Goal: Task Accomplishment & Management: Manage account settings

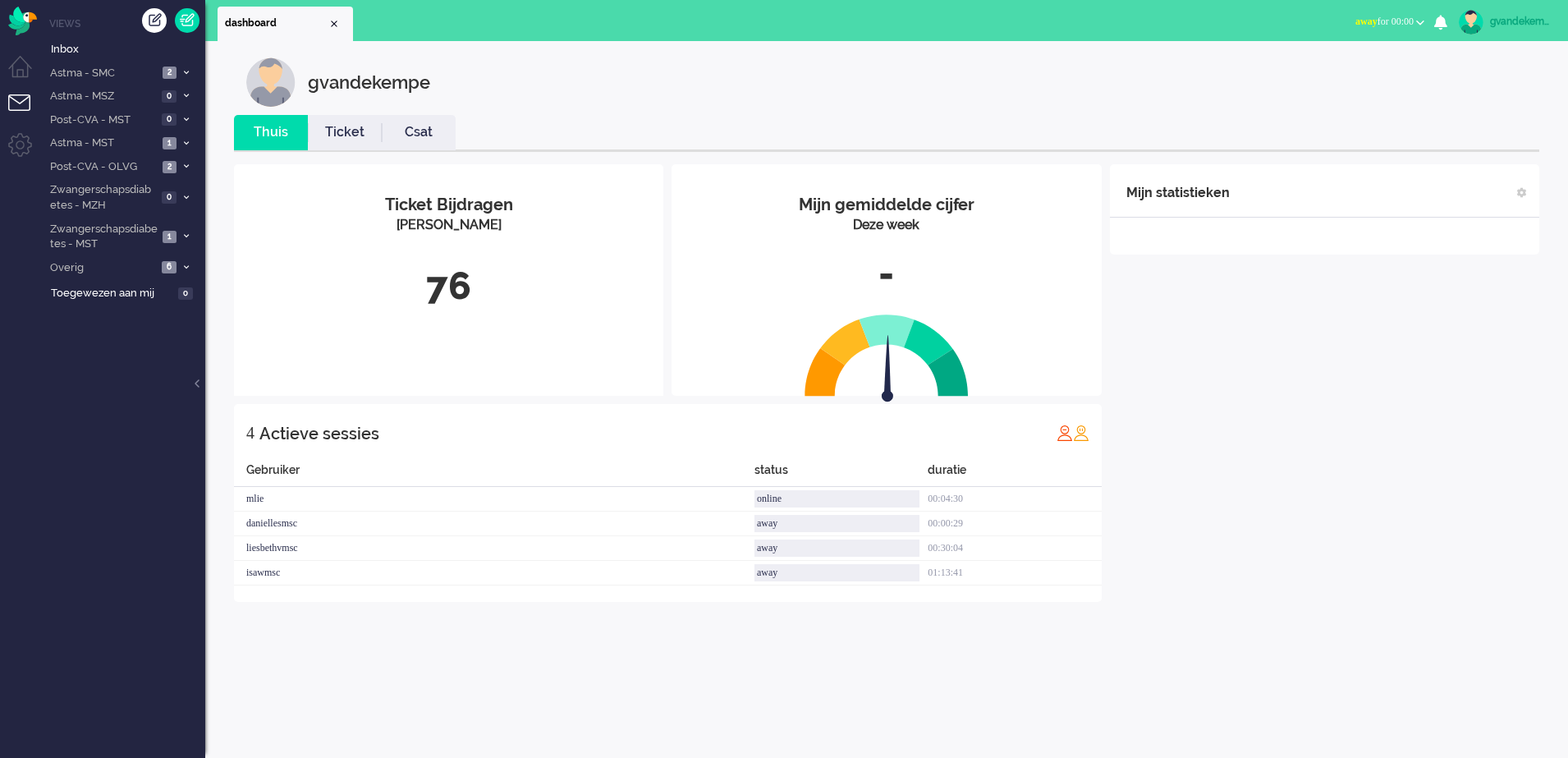
click at [1422, 26] on button "away for 00:00" at bounding box center [1390, 21] width 89 height 24
click at [1310, 73] on label "Online" at bounding box center [1357, 74] width 130 height 14
click at [1252, 330] on div "Mijn statistieken + Statistieken toevoegen Bel tijd (gemiddelde dag) Wrapup tij…" at bounding box center [1324, 408] width 430 height 487
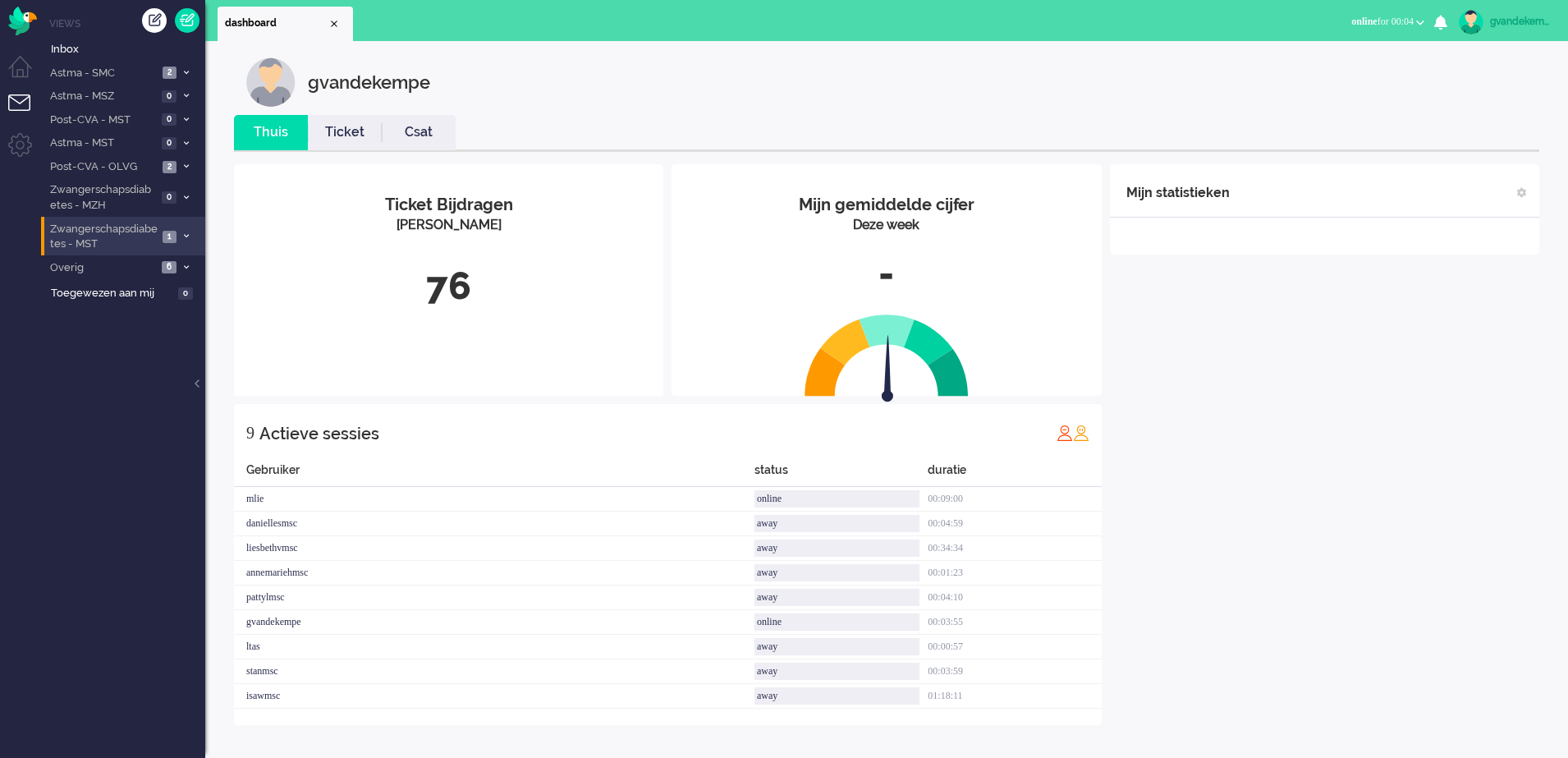
click at [189, 236] on span at bounding box center [186, 236] width 12 height 9
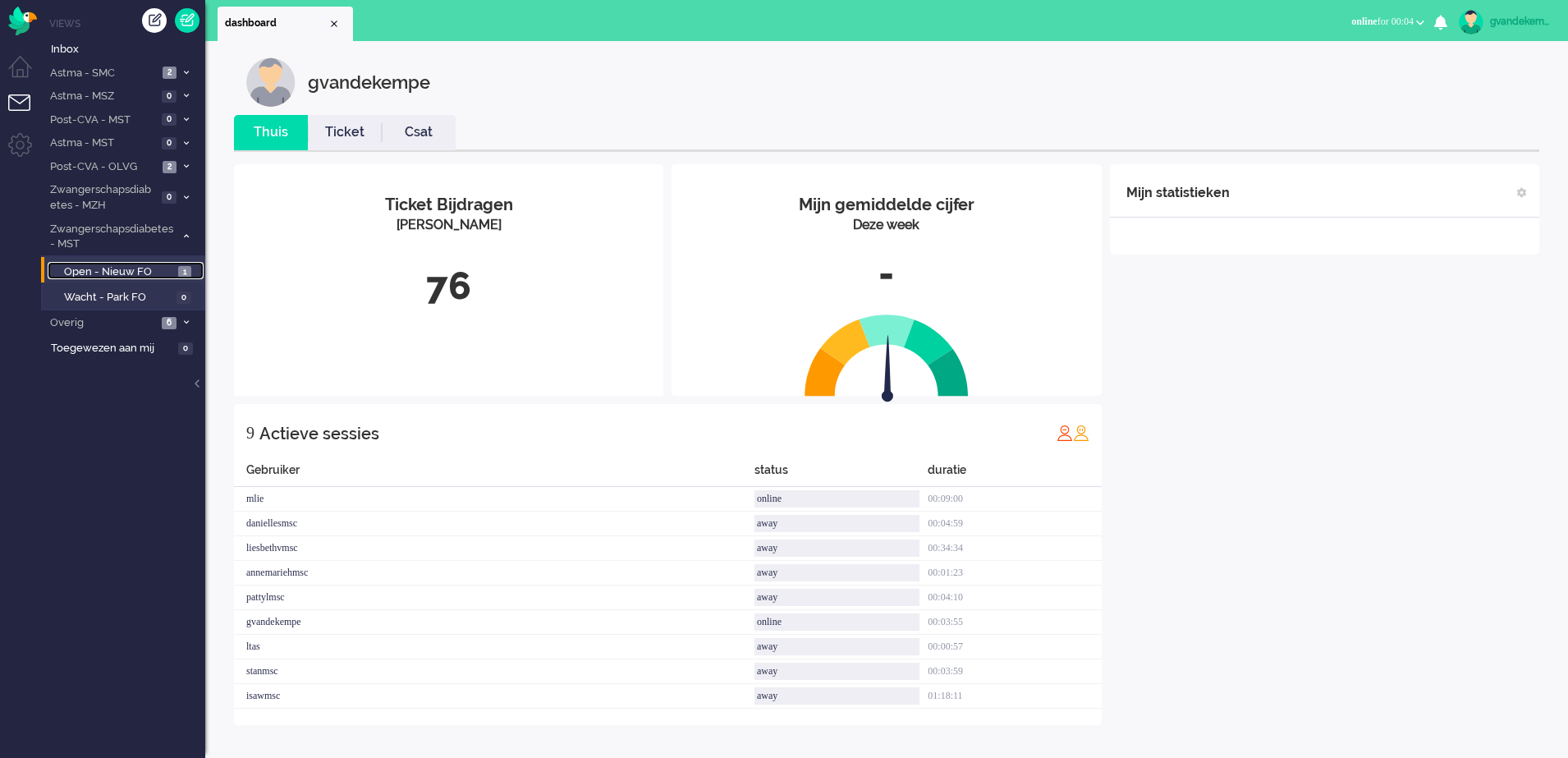
click at [137, 271] on span "Open - Nieuw FO" at bounding box center [119, 272] width 110 height 15
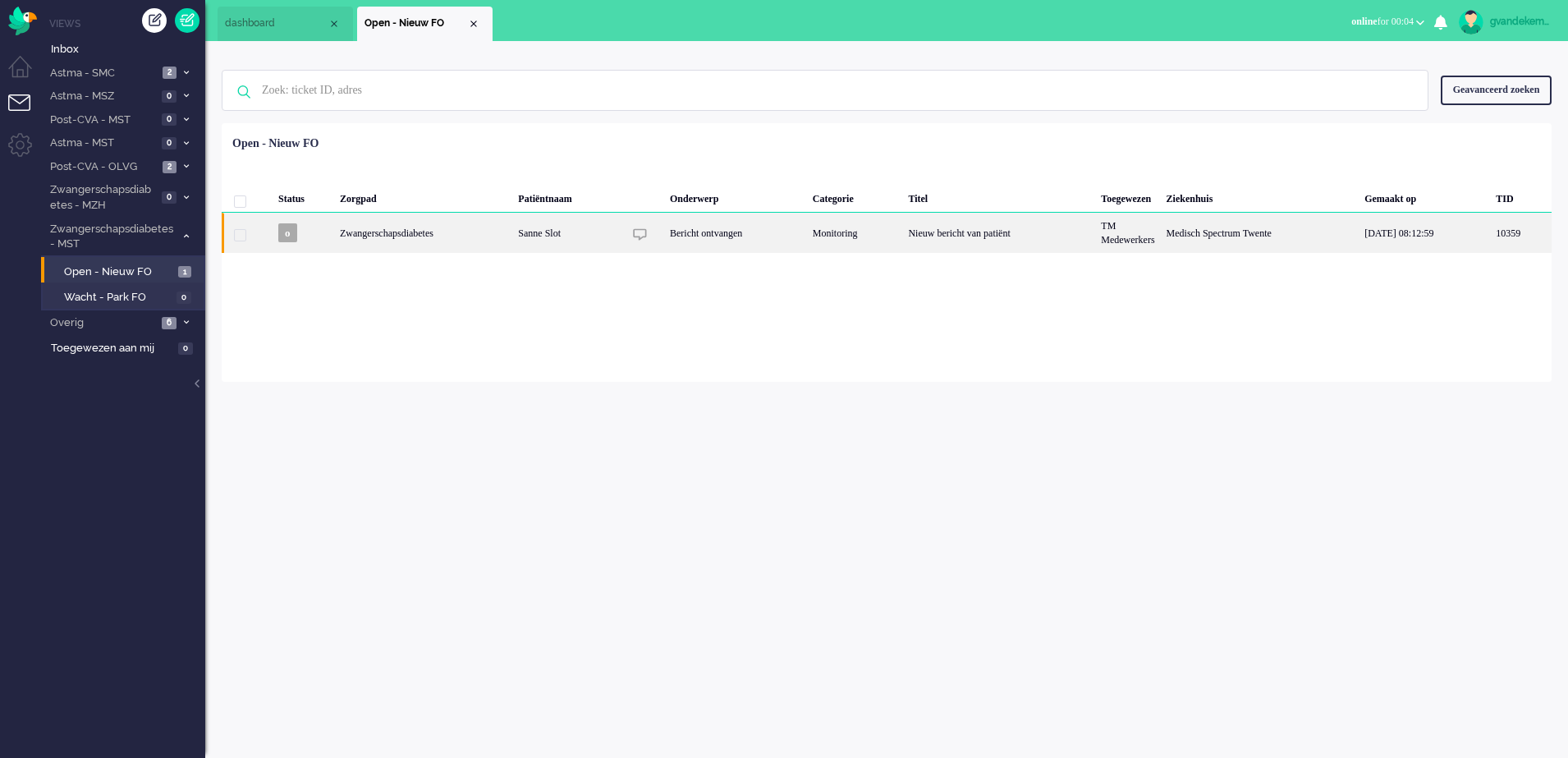
click at [895, 240] on div "Monitoring" at bounding box center [855, 233] width 96 height 40
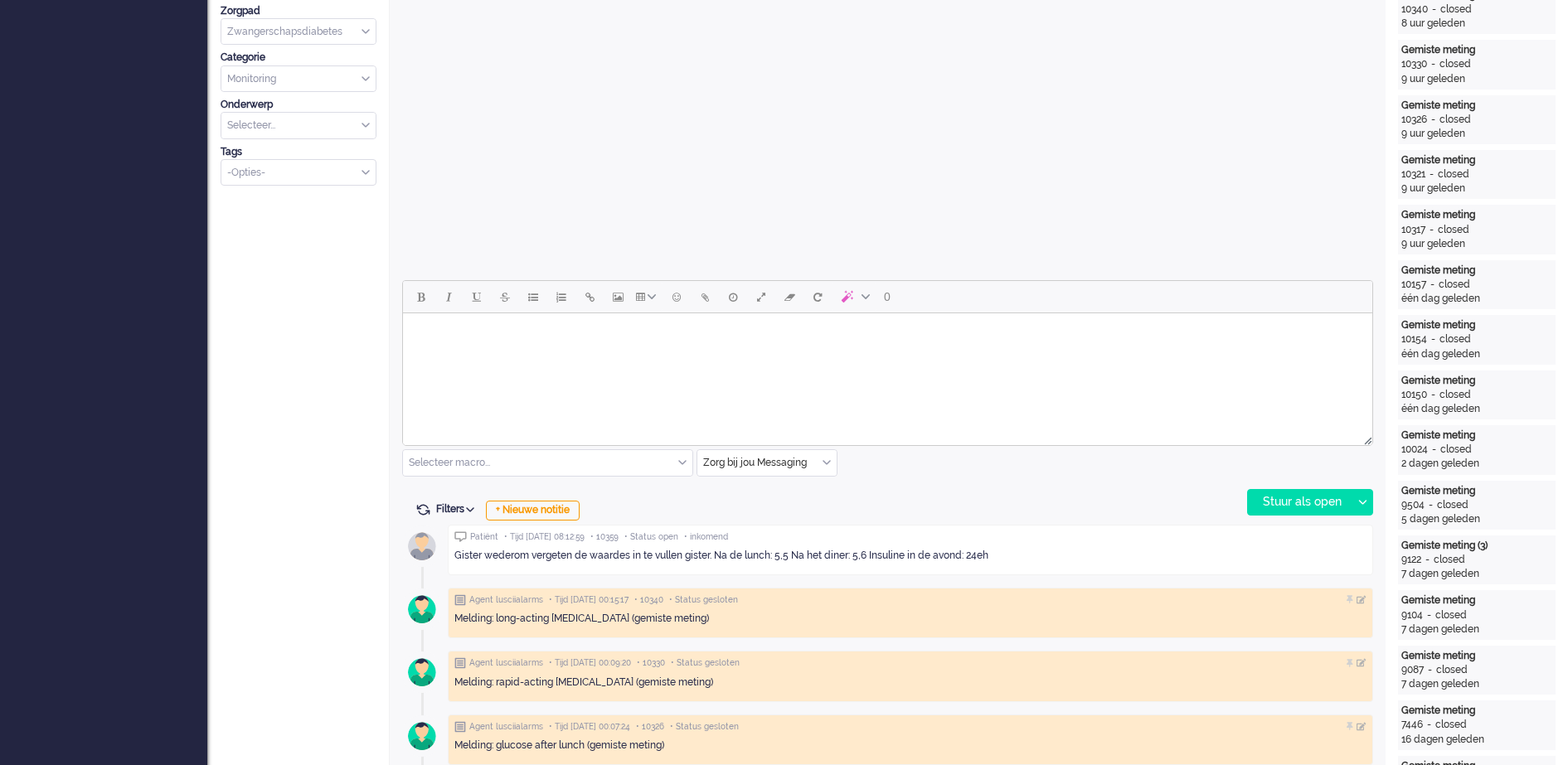
scroll to position [568, 0]
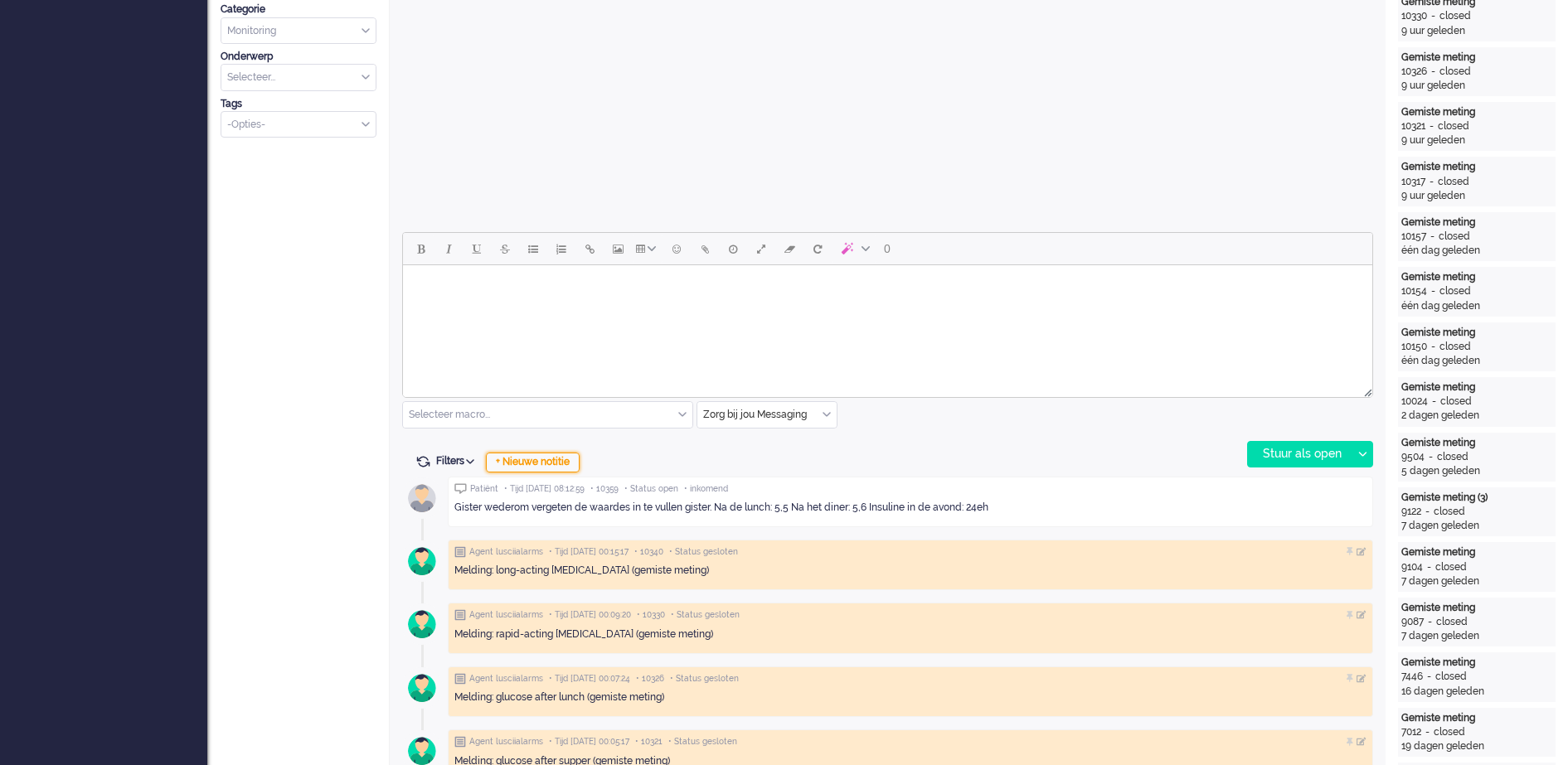
click at [547, 460] on div "+ Nieuwe notitie" at bounding box center [532, 463] width 94 height 20
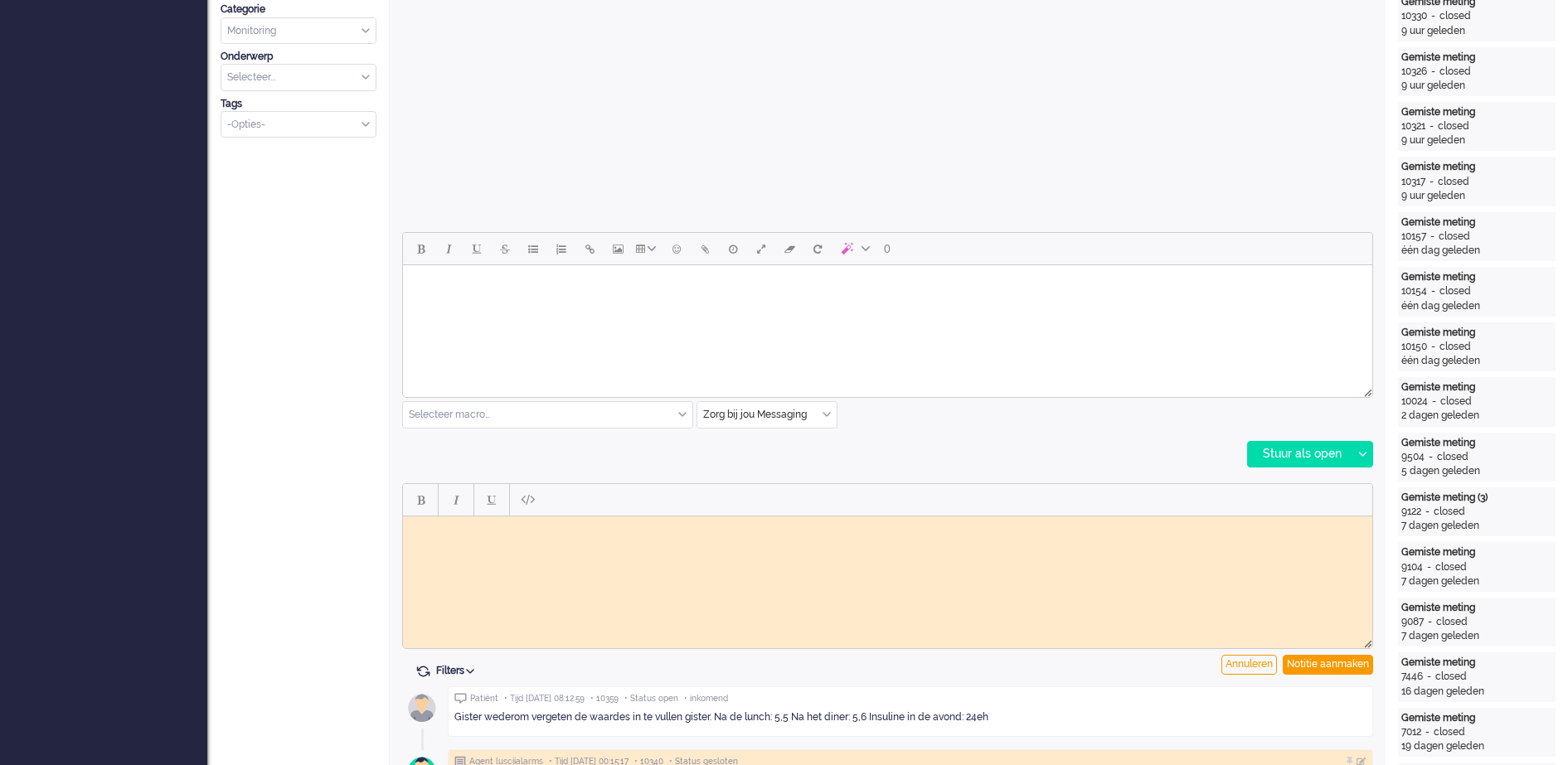
scroll to position [0, 0]
click at [600, 528] on body "Rich Text Area. Press ALT-0 for help." at bounding box center [888, 528] width 956 height 13
click at [1312, 665] on div "Notitie aanmaken" at bounding box center [1328, 665] width 91 height 20
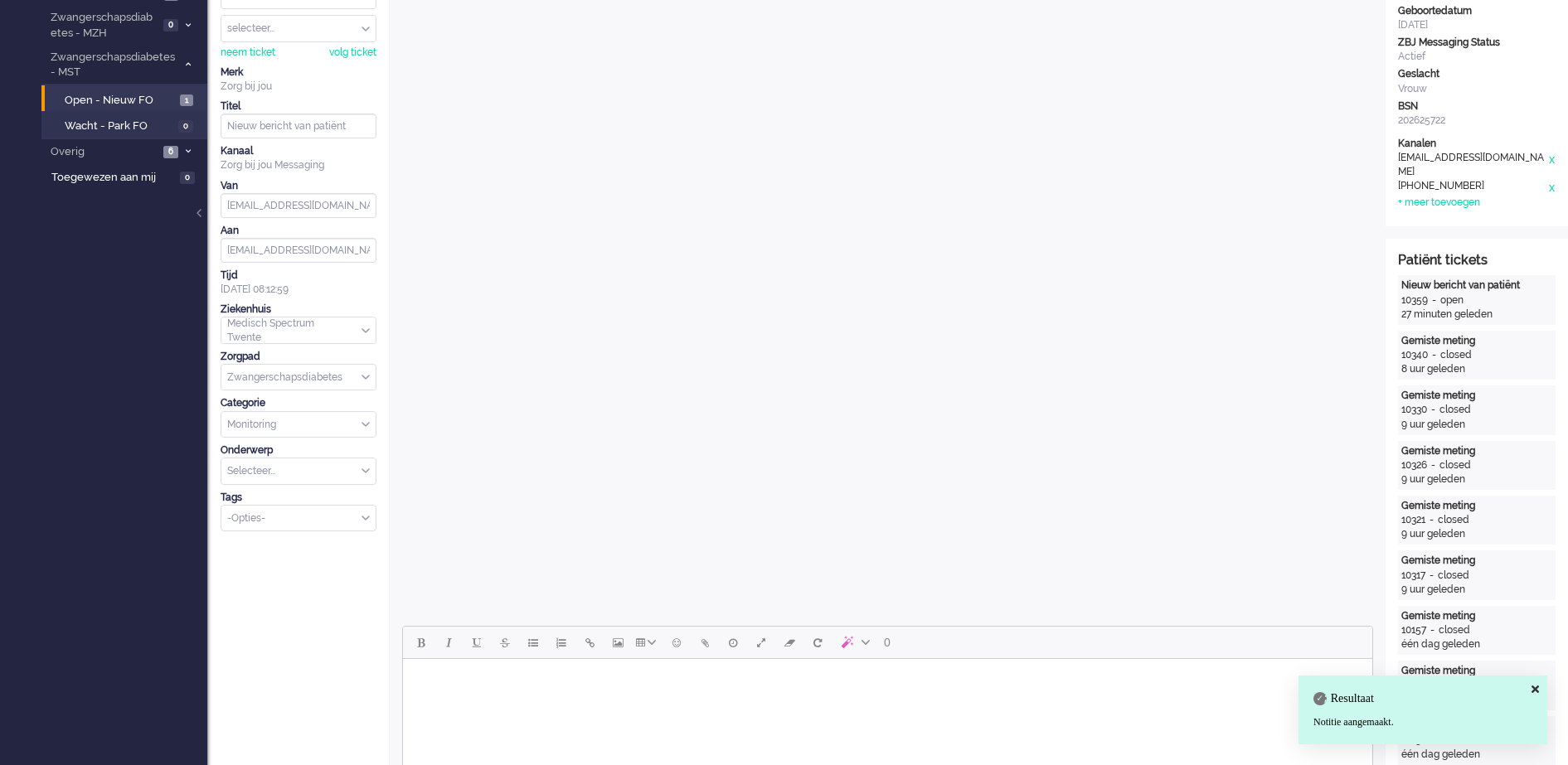
scroll to position [49, 0]
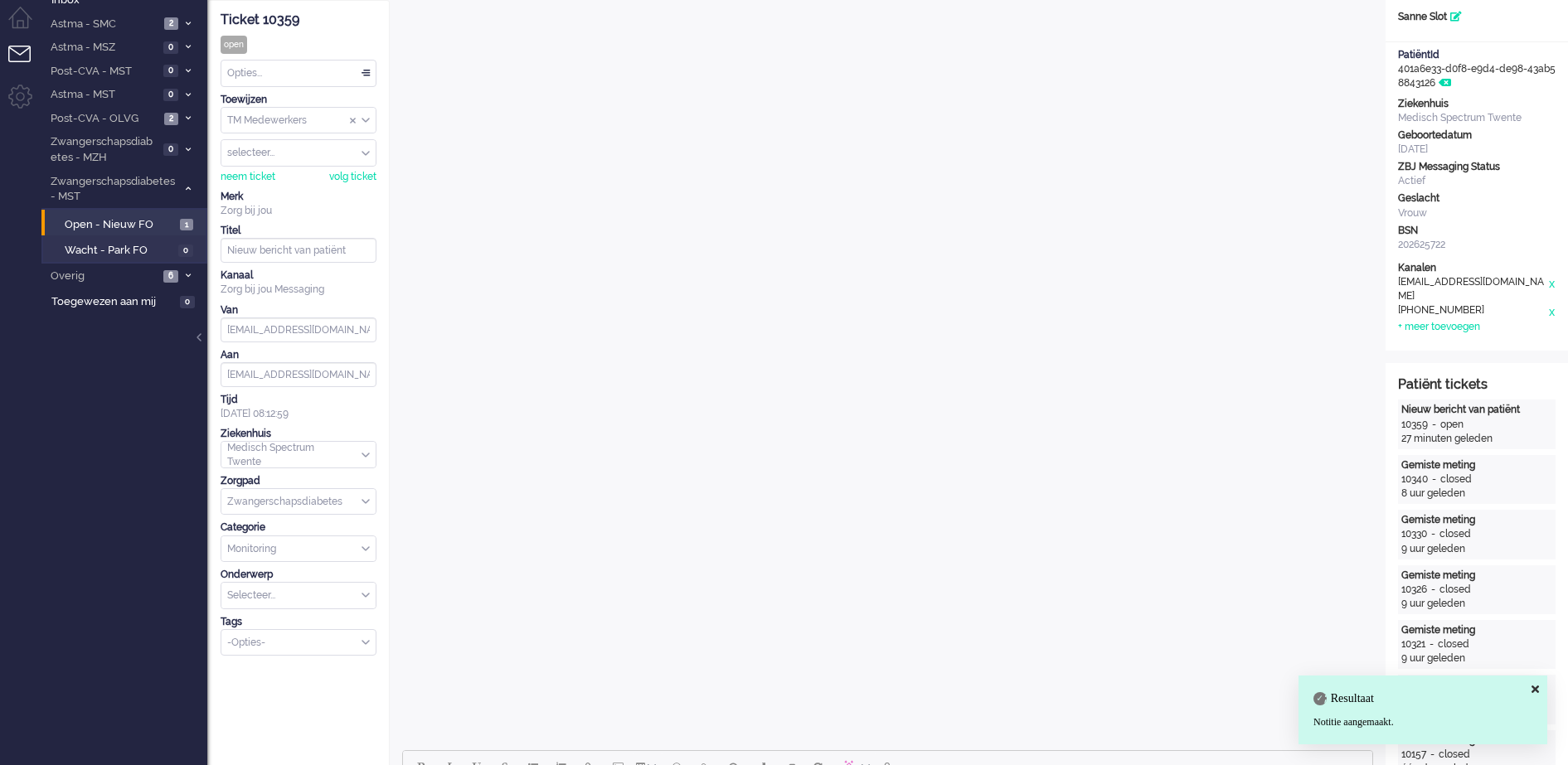
click at [366, 117] on div "TM Medewerkers" at bounding box center [299, 121] width 155 height 26
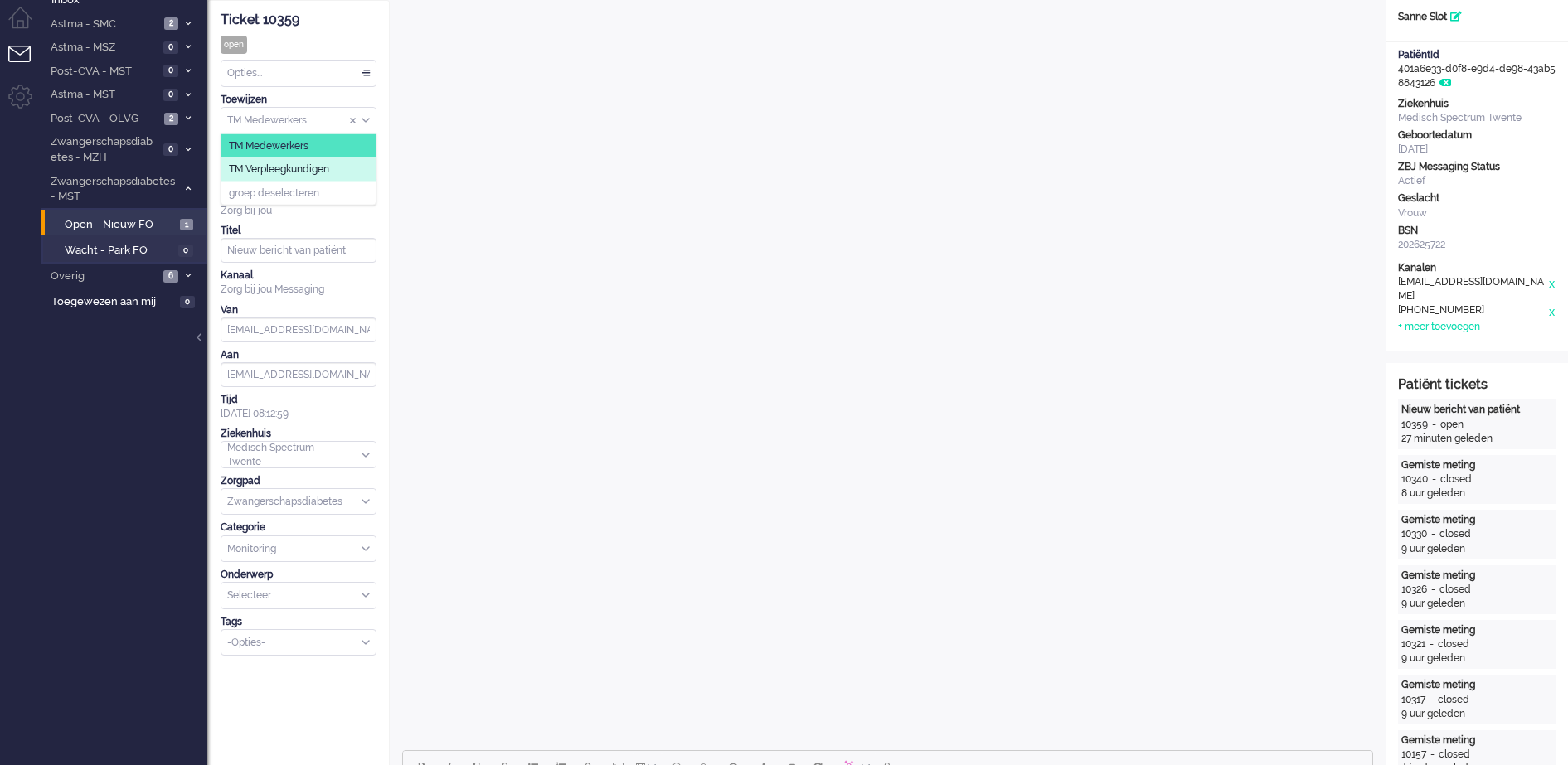
click at [337, 168] on li "TM Verpleegkundigen" at bounding box center [299, 169] width 155 height 24
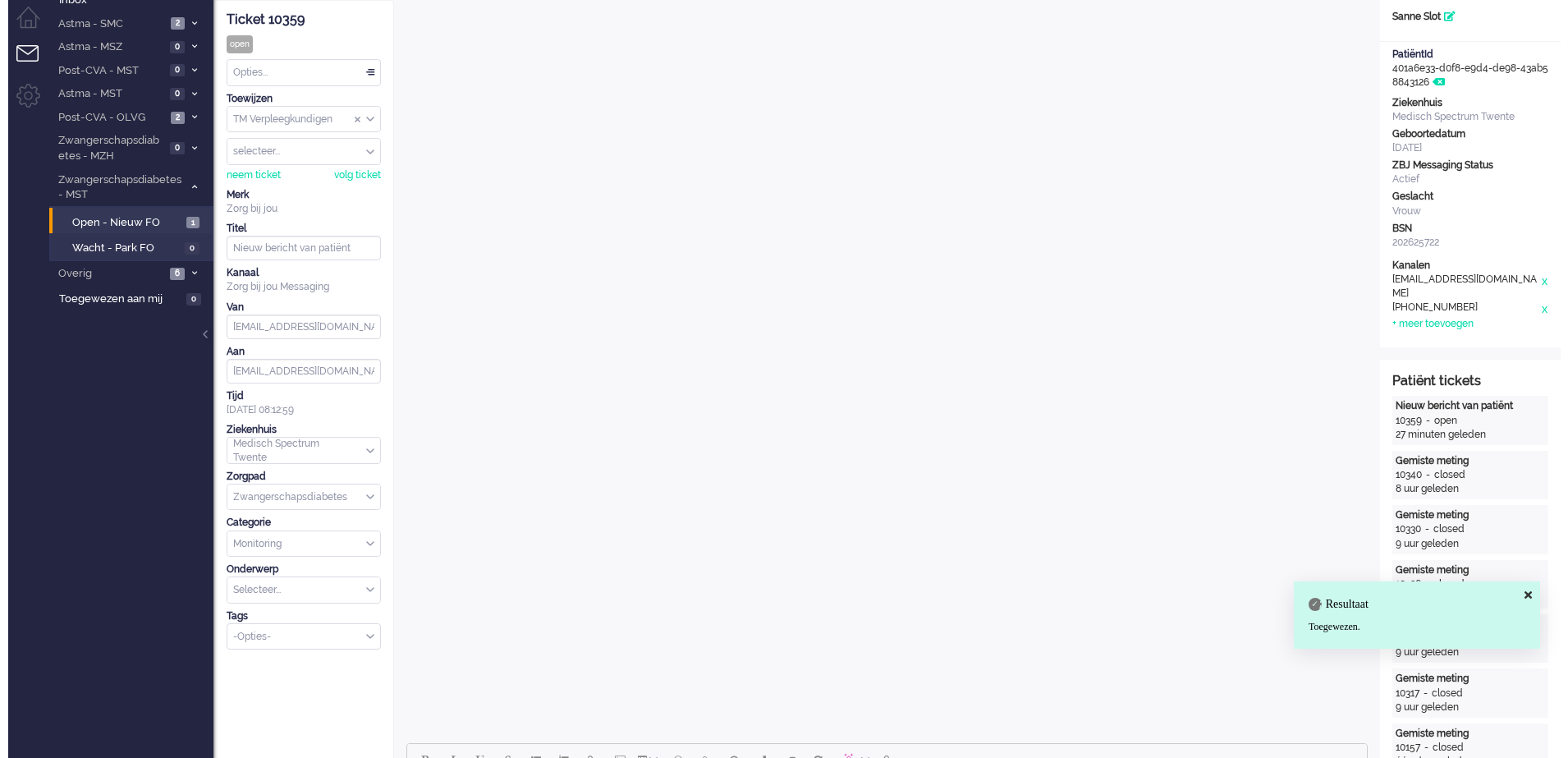
scroll to position [0, 0]
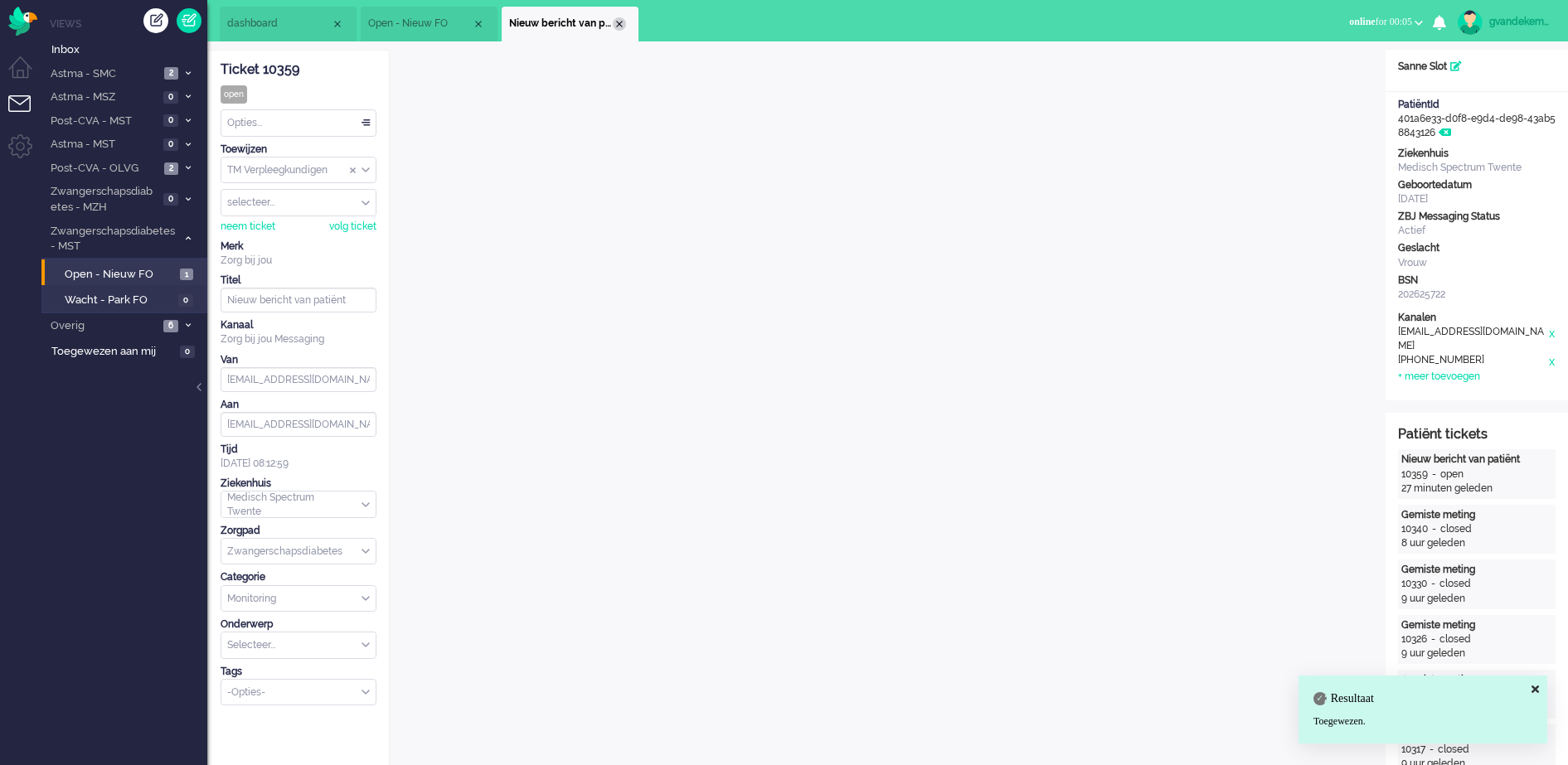
click at [620, 21] on div "Close tab" at bounding box center [619, 24] width 14 height 14
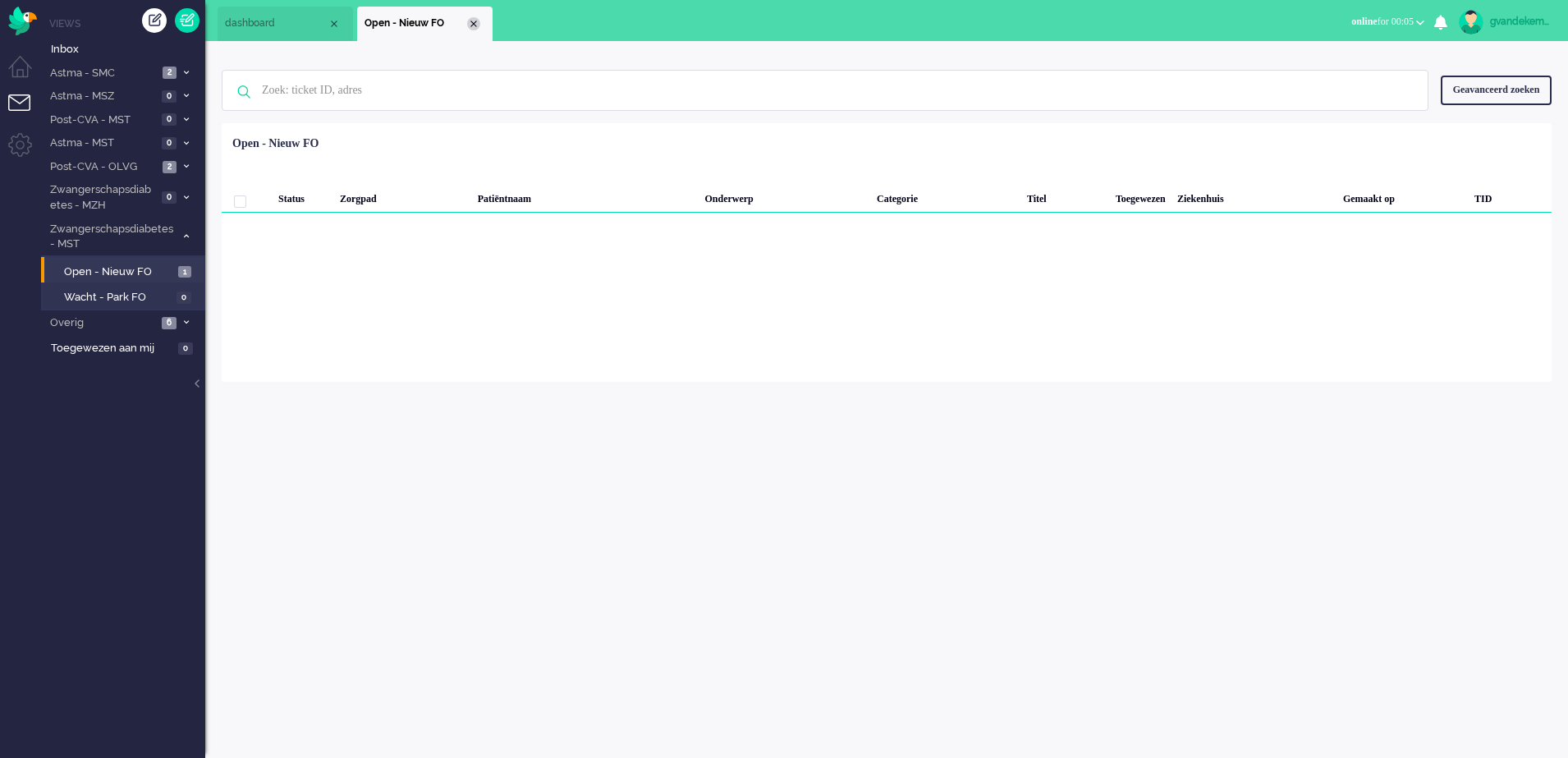
click at [473, 23] on div "Close tab" at bounding box center [474, 24] width 13 height 13
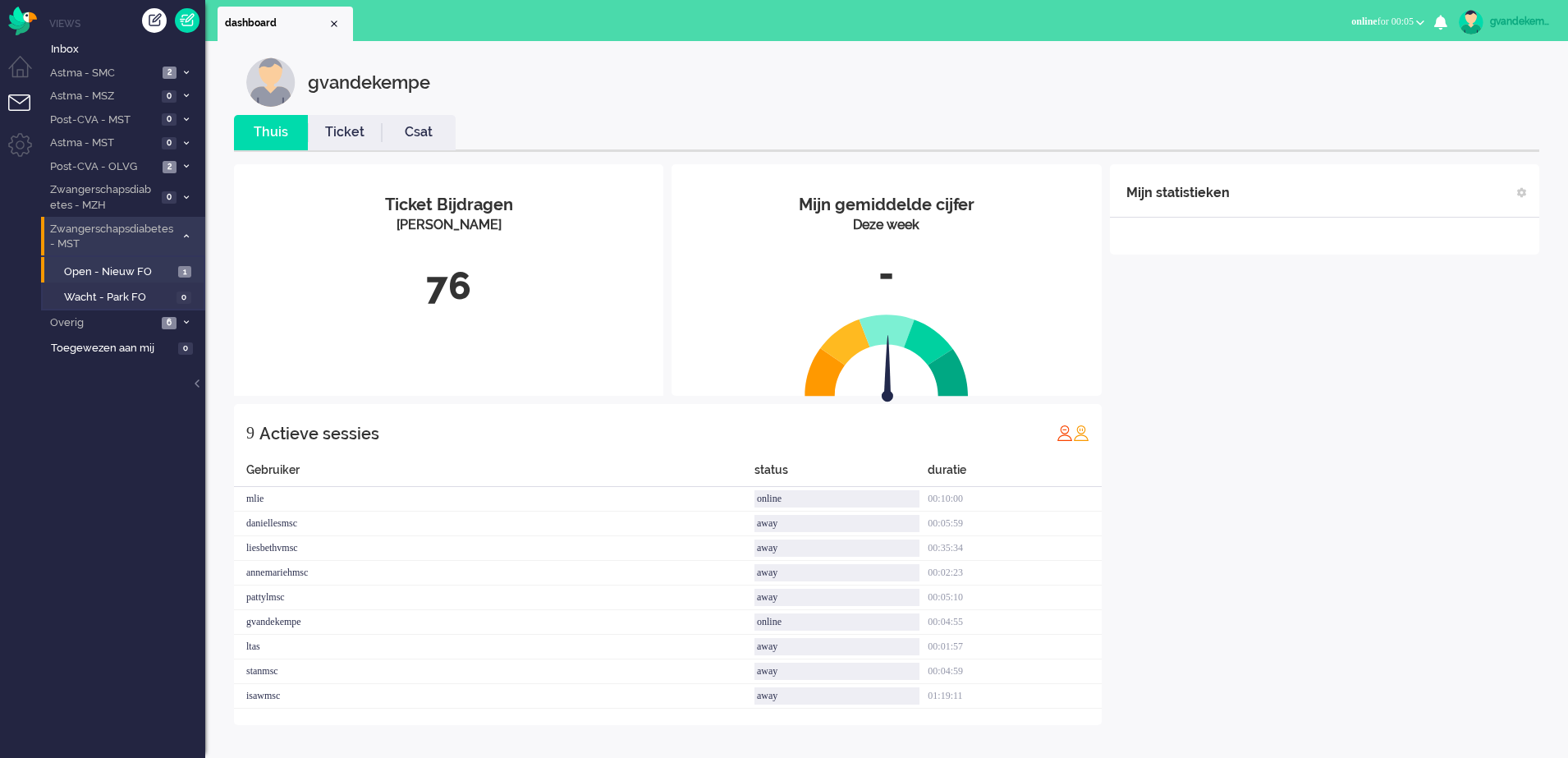
click at [184, 234] on icon at bounding box center [186, 236] width 5 height 6
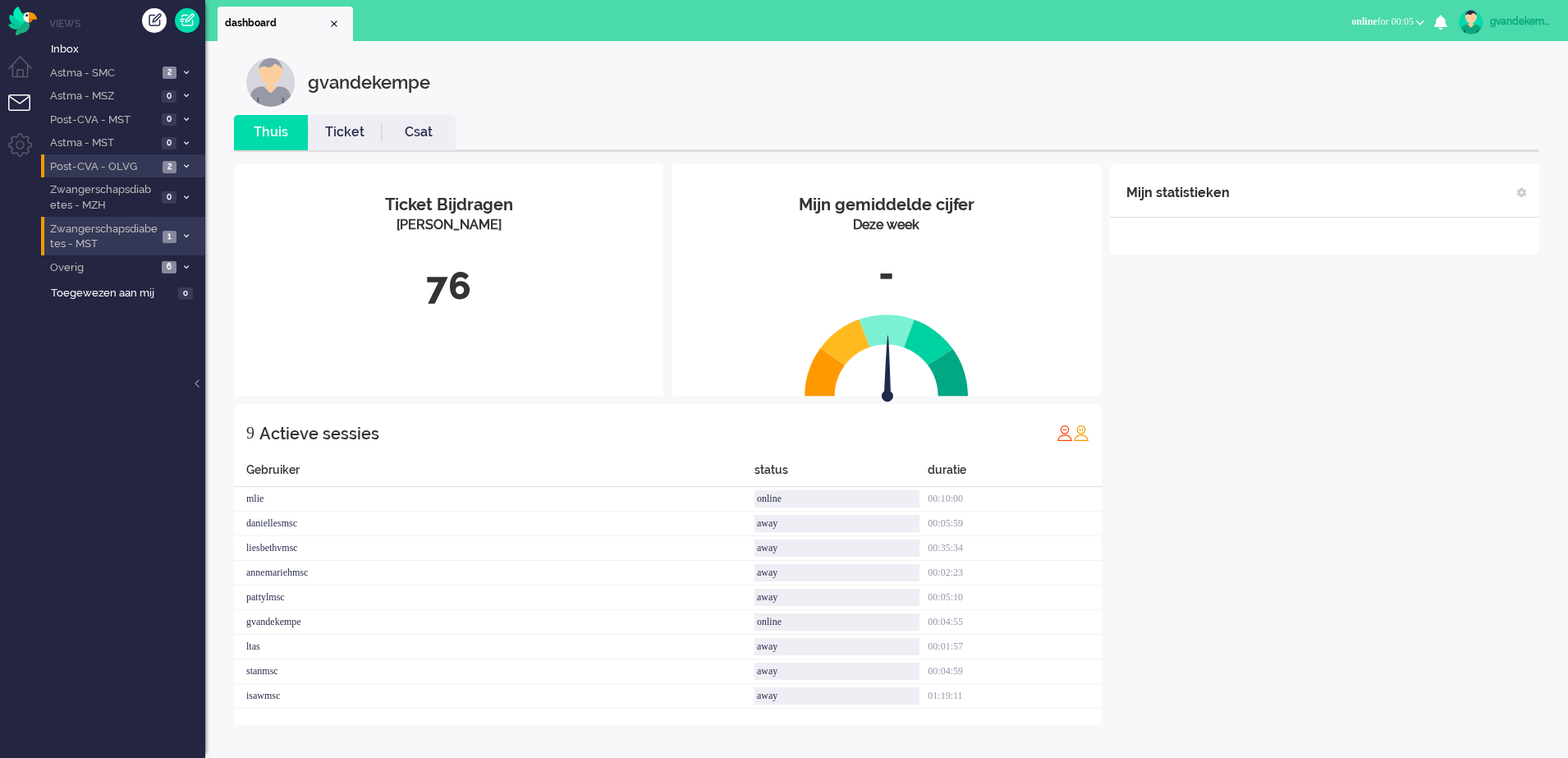
click at [151, 167] on span "Post-CVA - OLVG" at bounding box center [102, 167] width 110 height 15
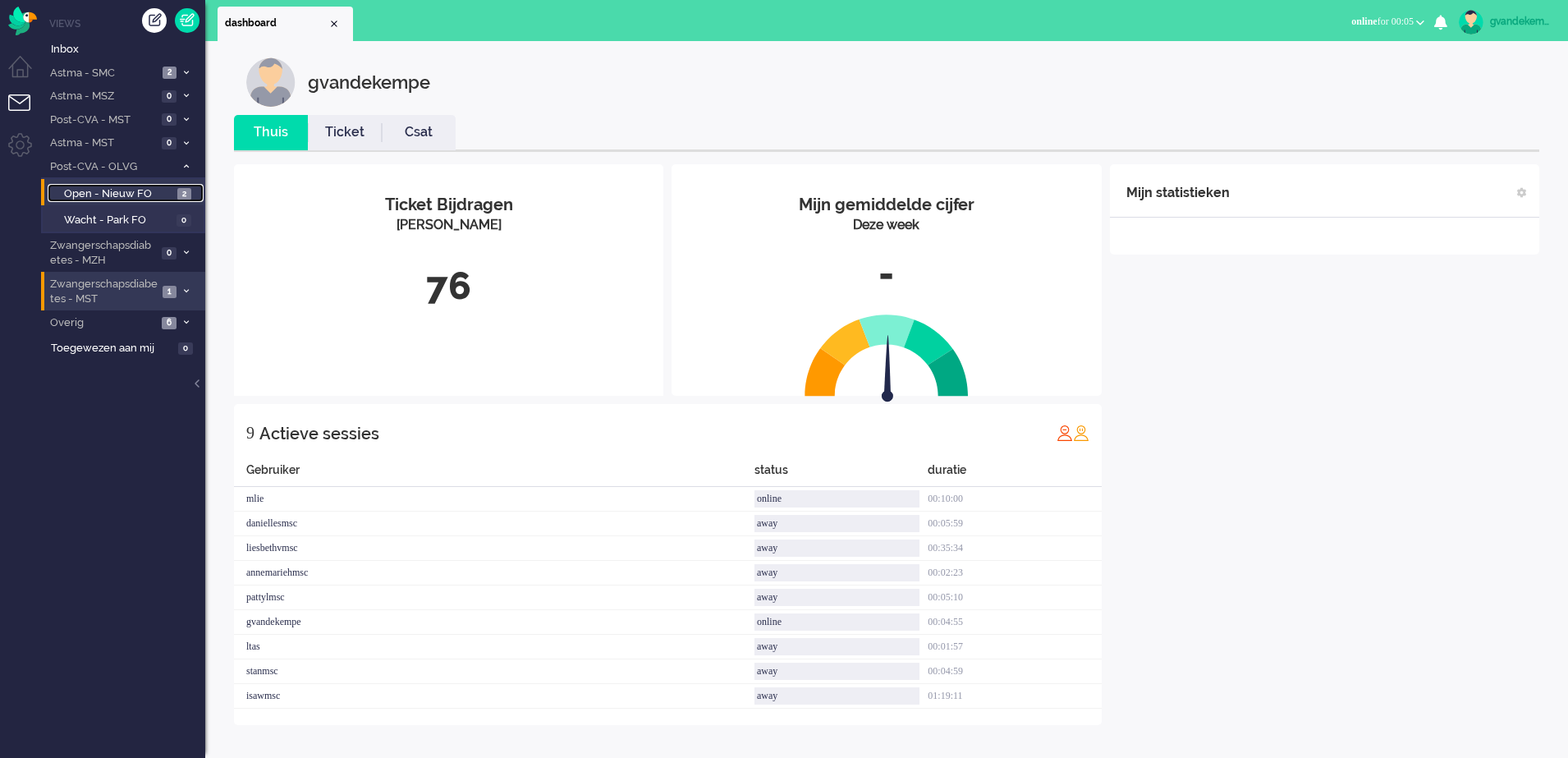
click at [138, 195] on span "Open - Nieuw FO" at bounding box center [119, 194] width 109 height 15
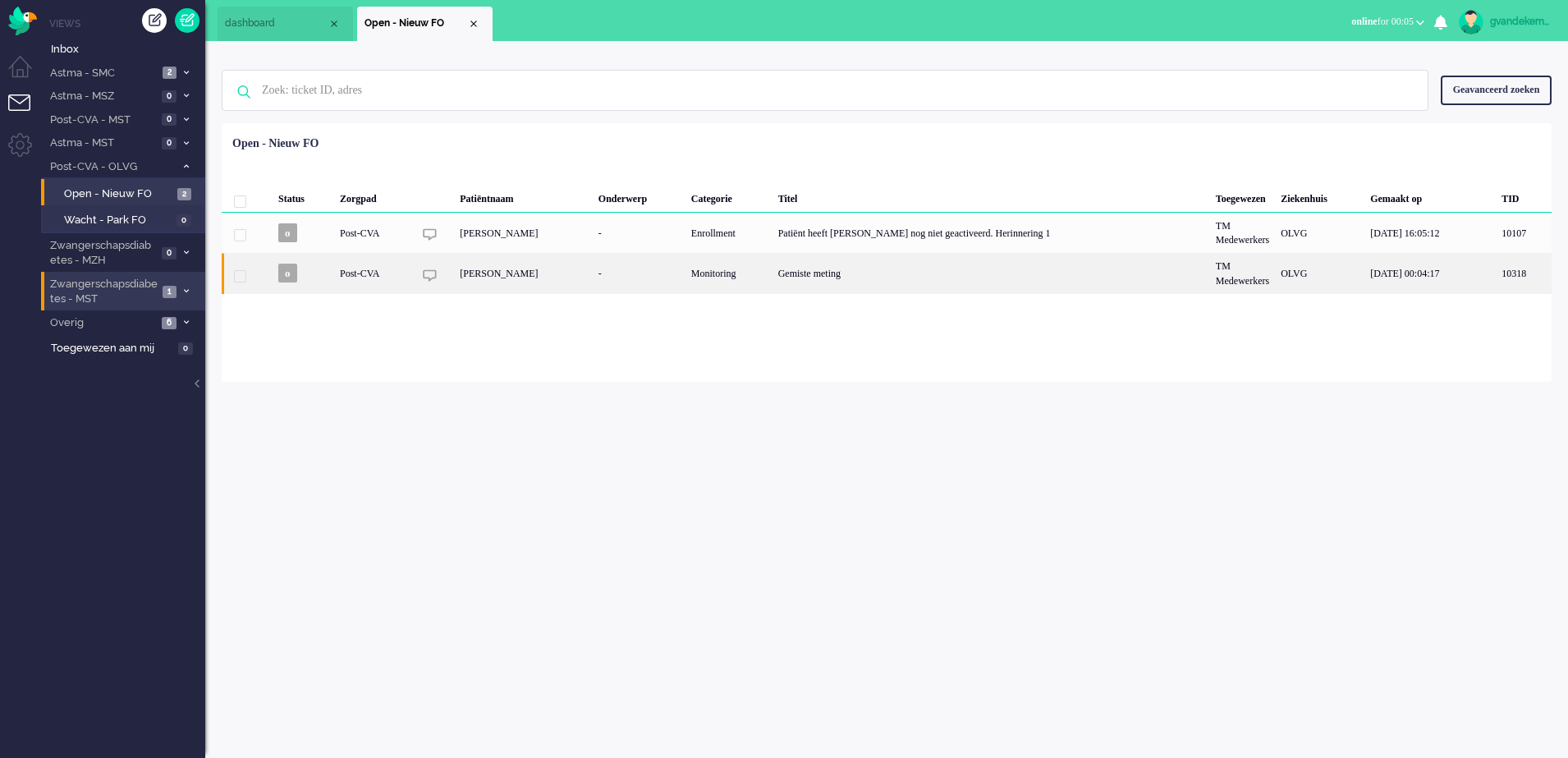
click at [863, 279] on div "Gemiste meting" at bounding box center [991, 273] width 437 height 40
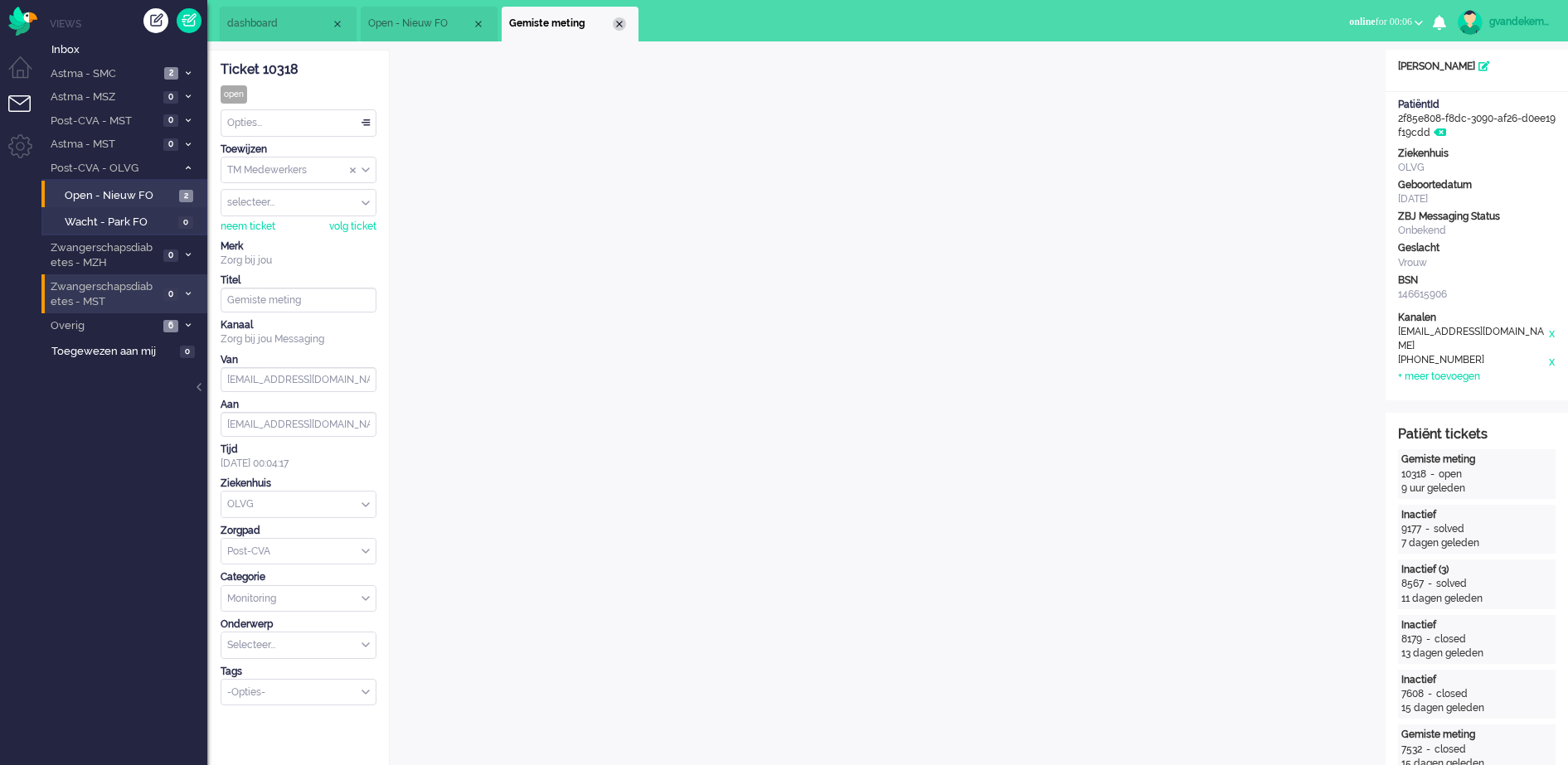
click at [621, 20] on div "Close tab" at bounding box center [619, 24] width 14 height 14
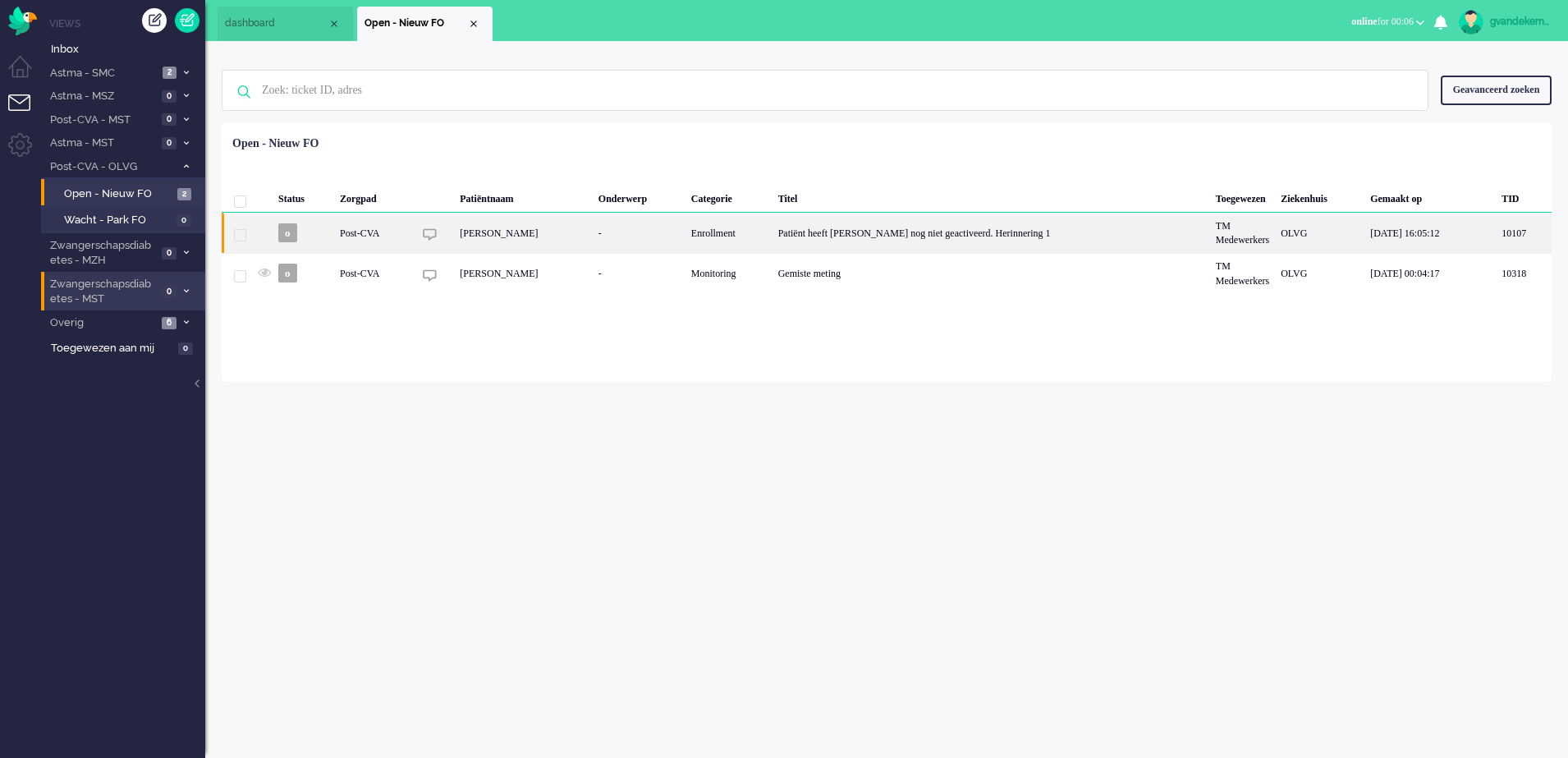
click at [586, 236] on div "[PERSON_NAME]" at bounding box center [523, 233] width 139 height 40
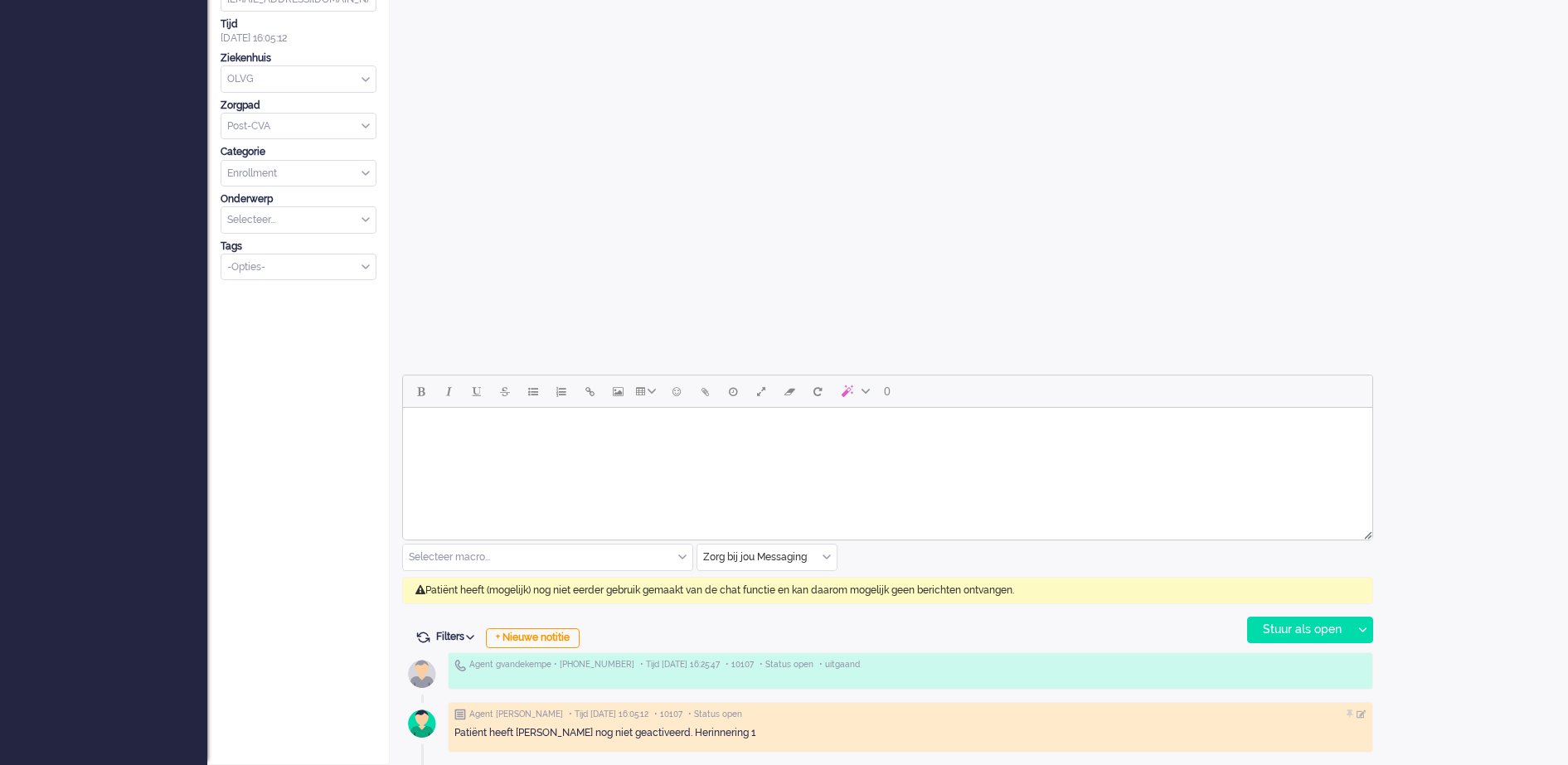
scroll to position [49, 0]
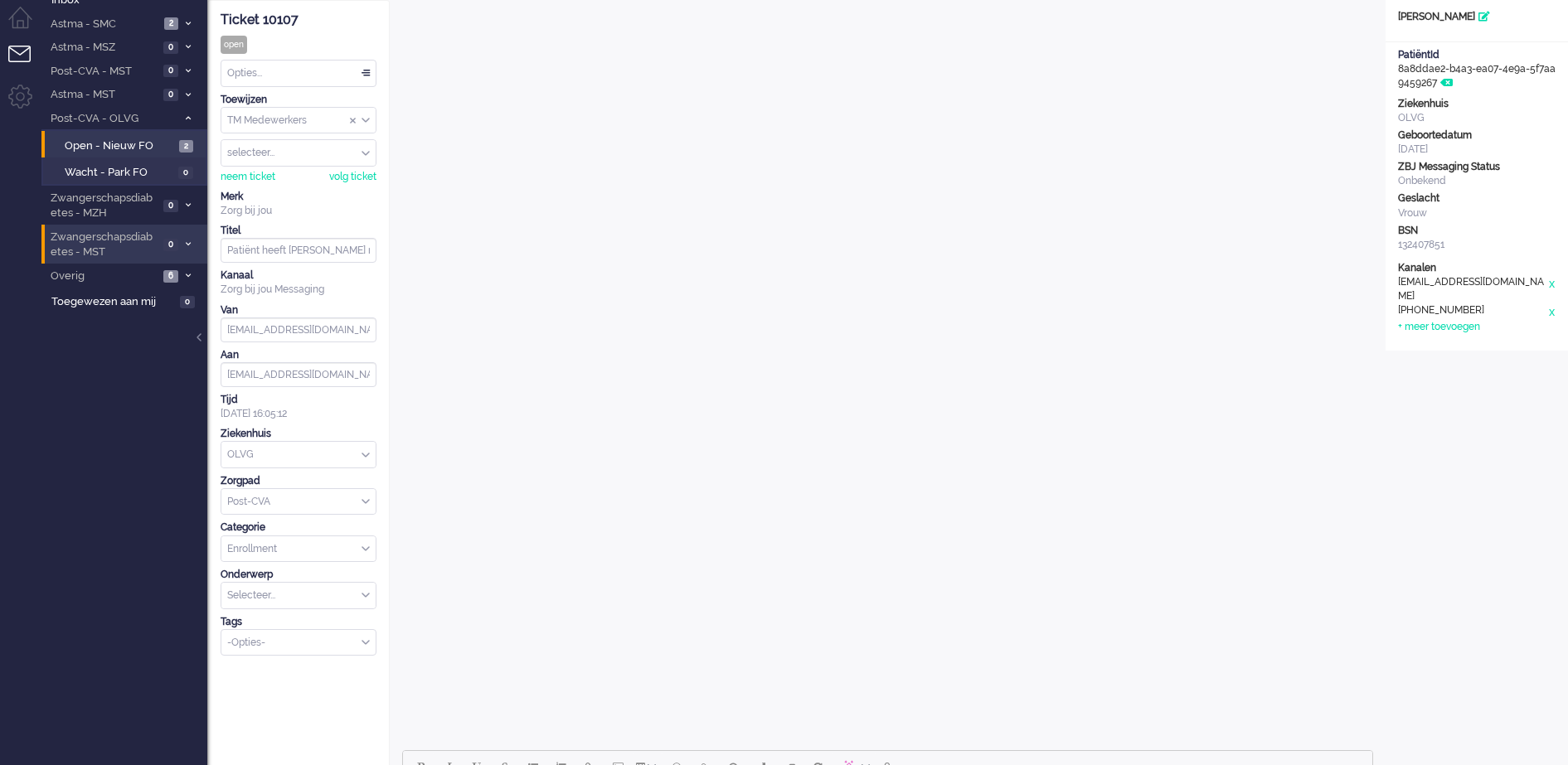
click at [368, 71] on div "Opties..." at bounding box center [299, 73] width 155 height 26
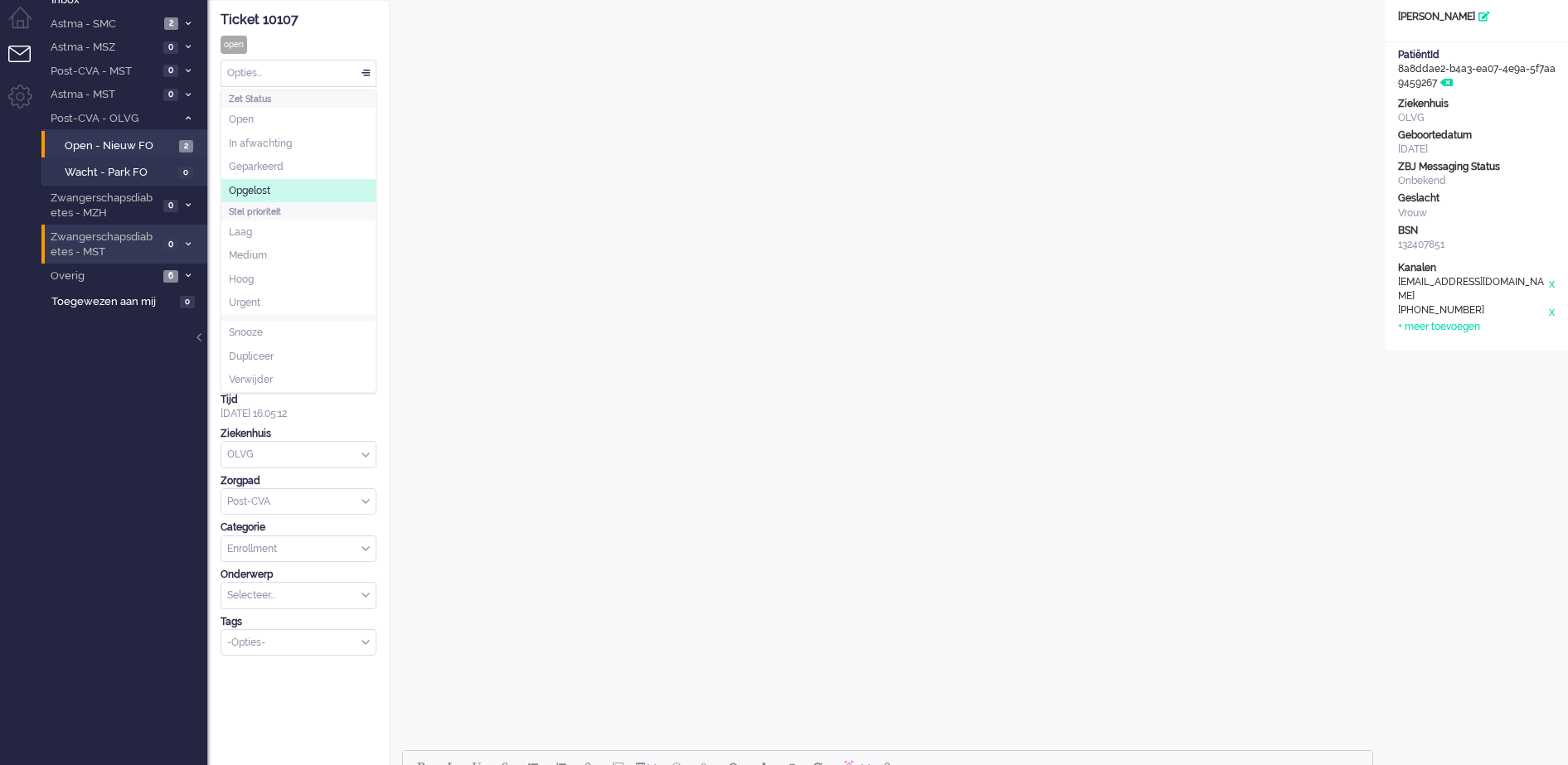
click at [303, 190] on li "Opgelost" at bounding box center [299, 190] width 155 height 24
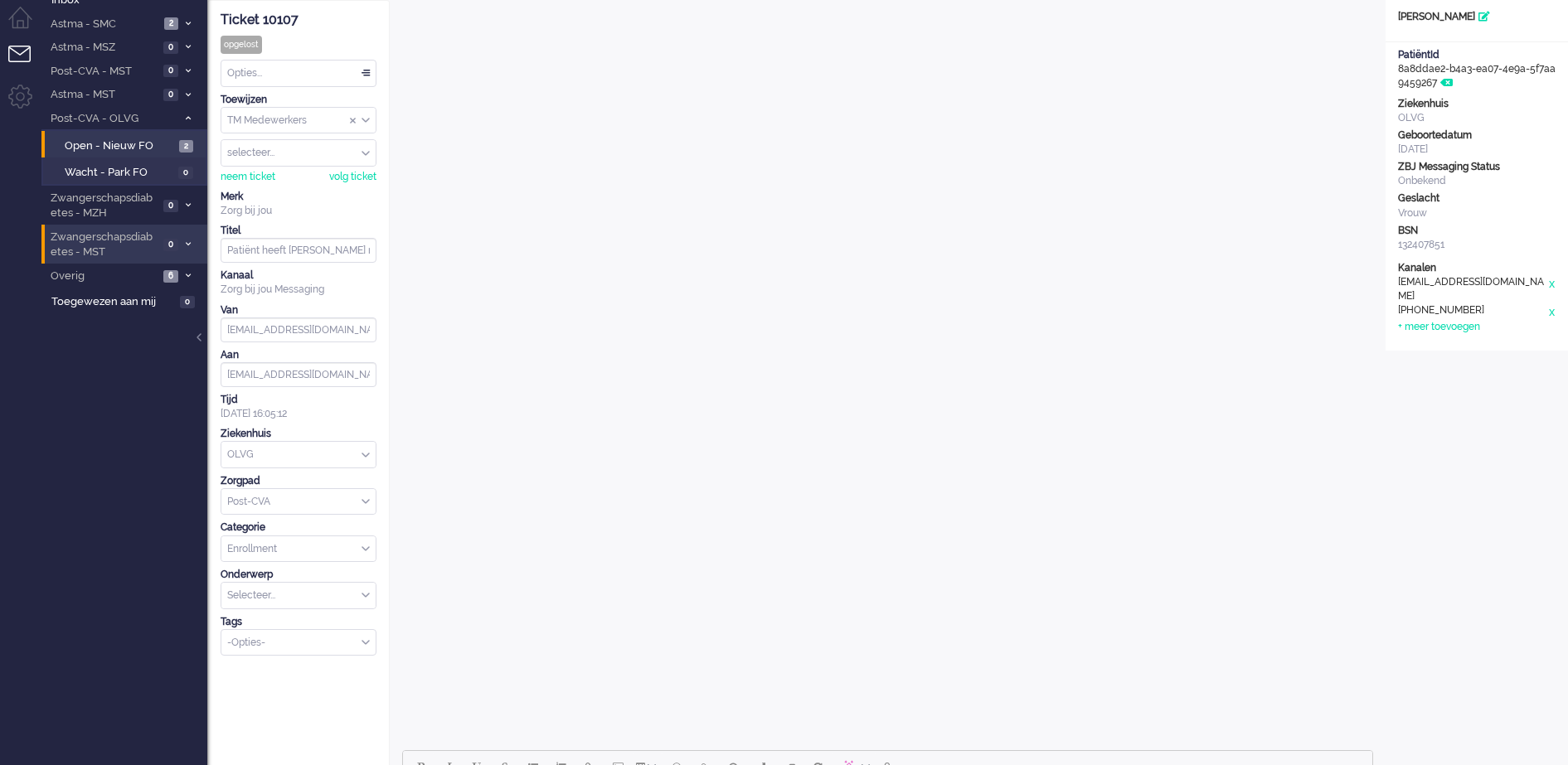
scroll to position [0, 0]
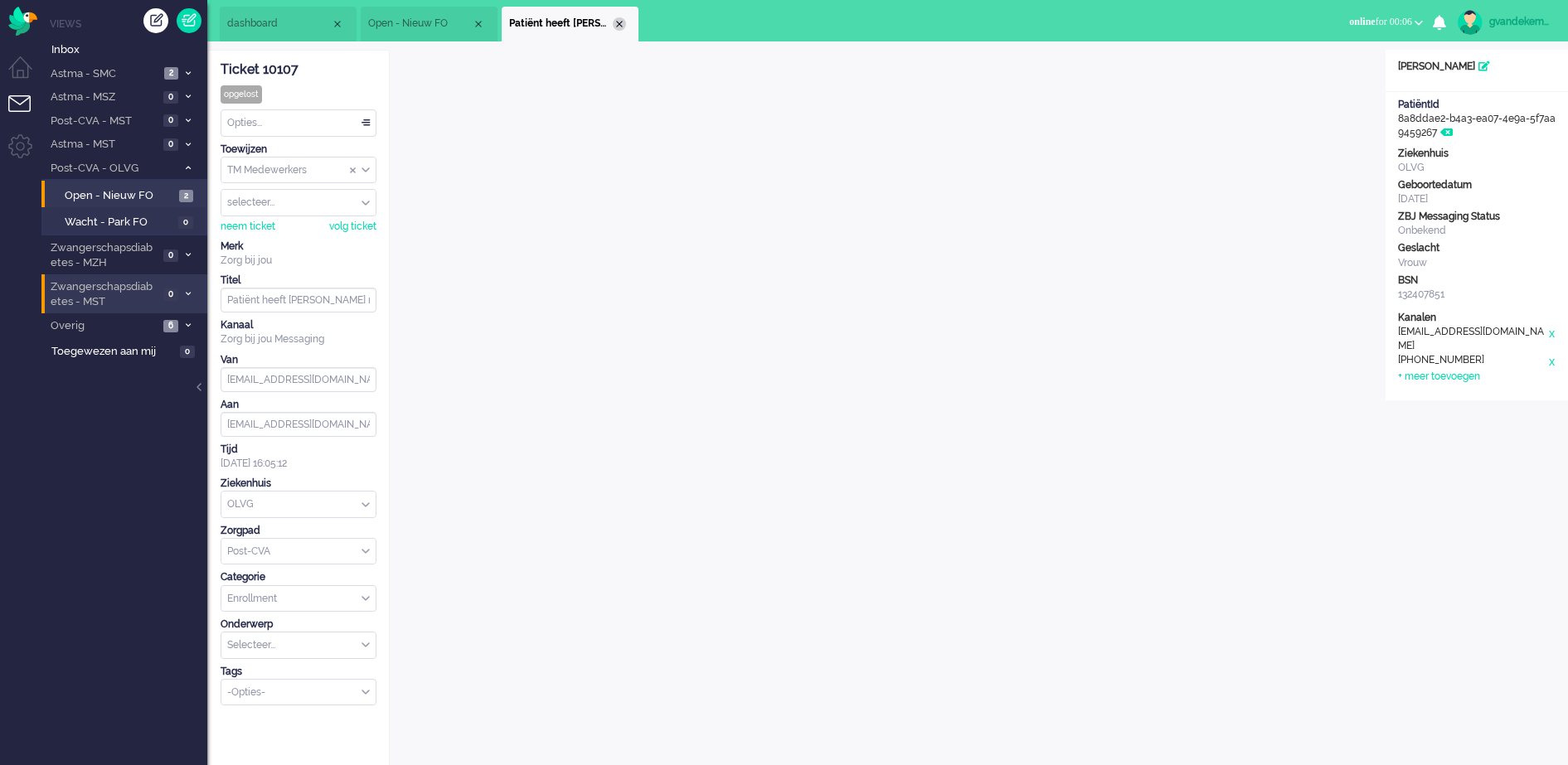
click at [618, 22] on div "Close tab" at bounding box center [619, 24] width 14 height 14
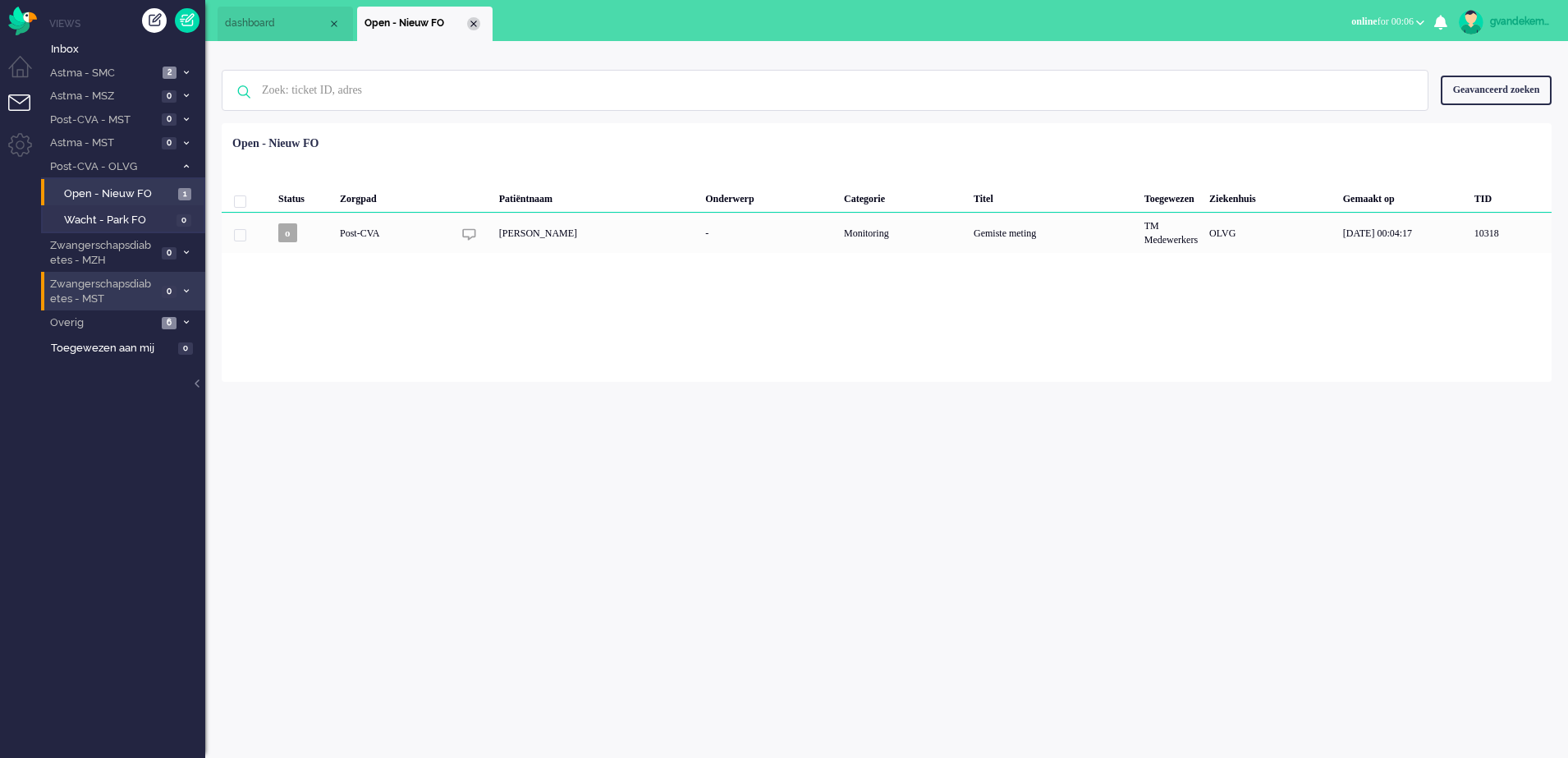
click at [472, 22] on div "Close tab" at bounding box center [474, 24] width 13 height 13
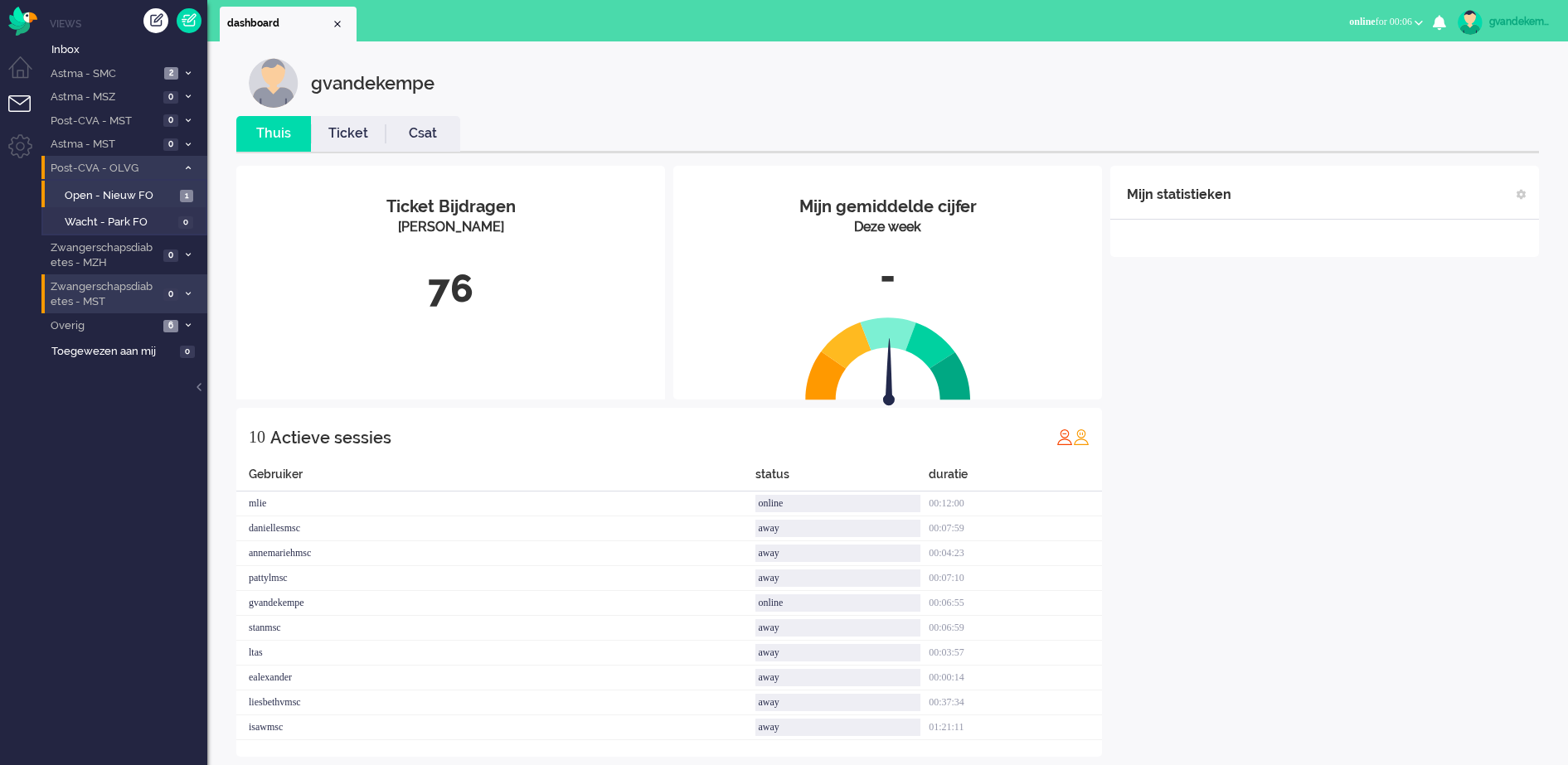
click at [184, 167] on span at bounding box center [187, 168] width 13 height 9
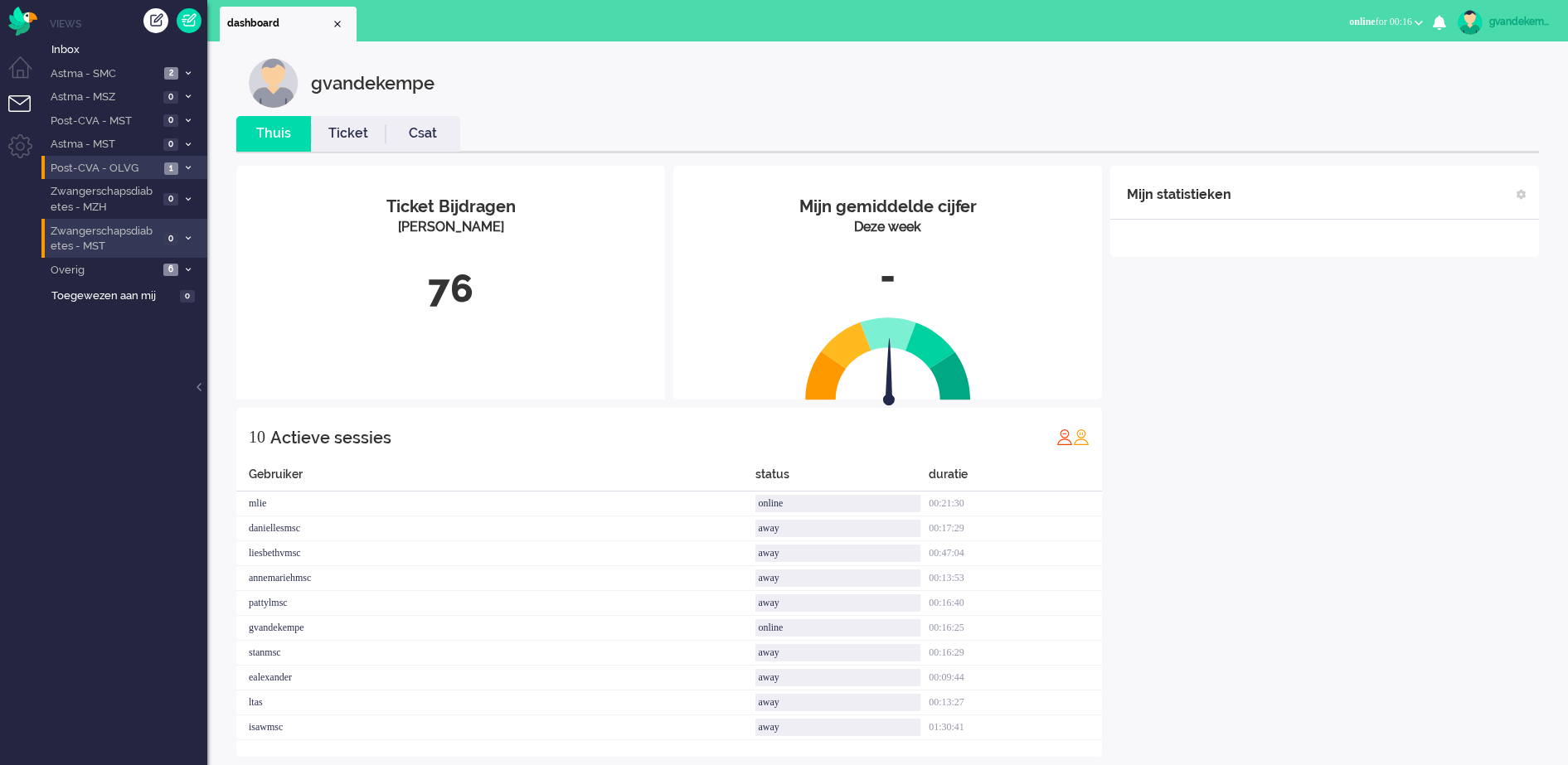
click at [176, 168] on span "1" at bounding box center [171, 168] width 14 height 13
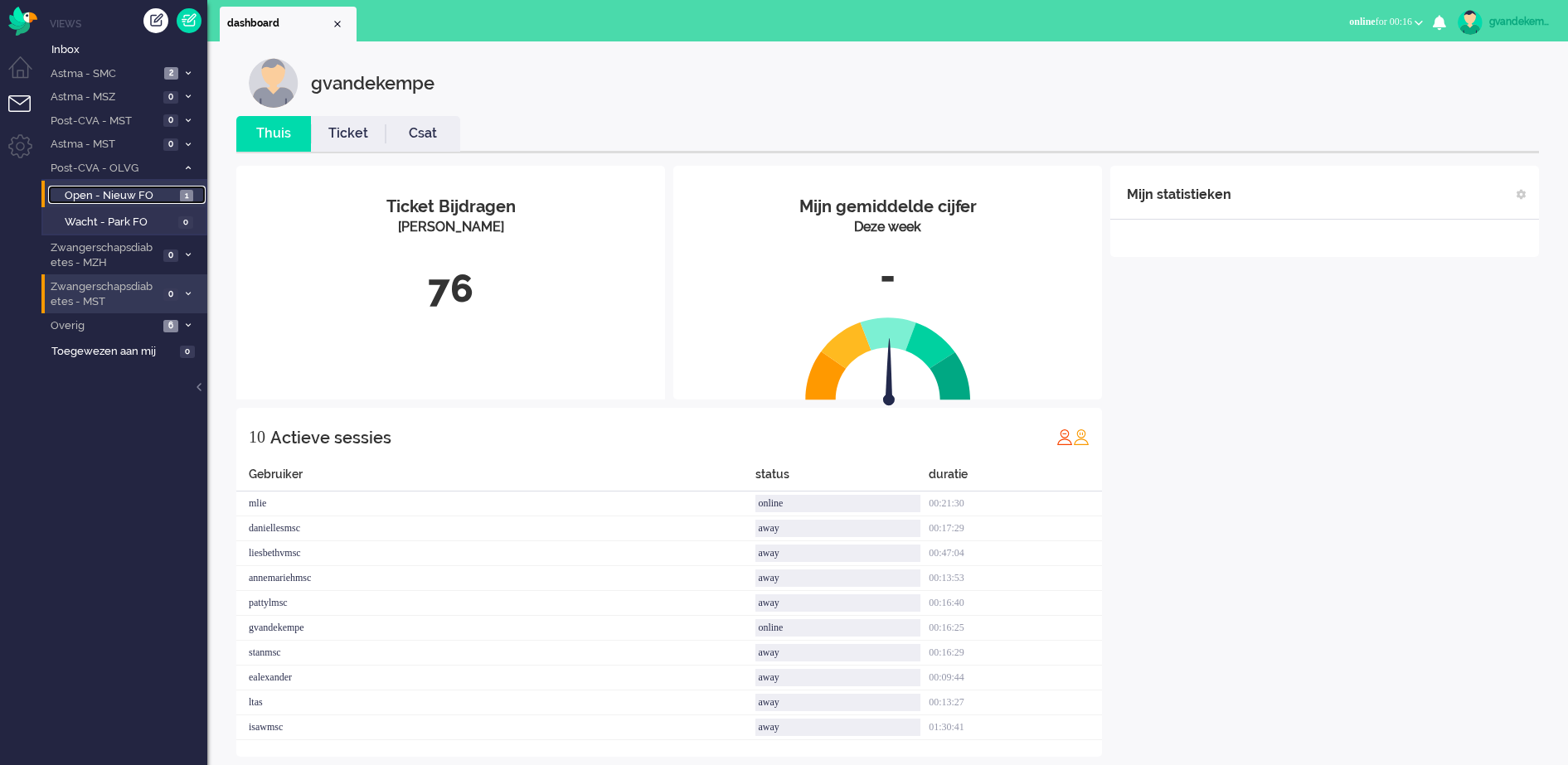
click at [173, 196] on span "Open - Nieuw FO" at bounding box center [120, 196] width 111 height 15
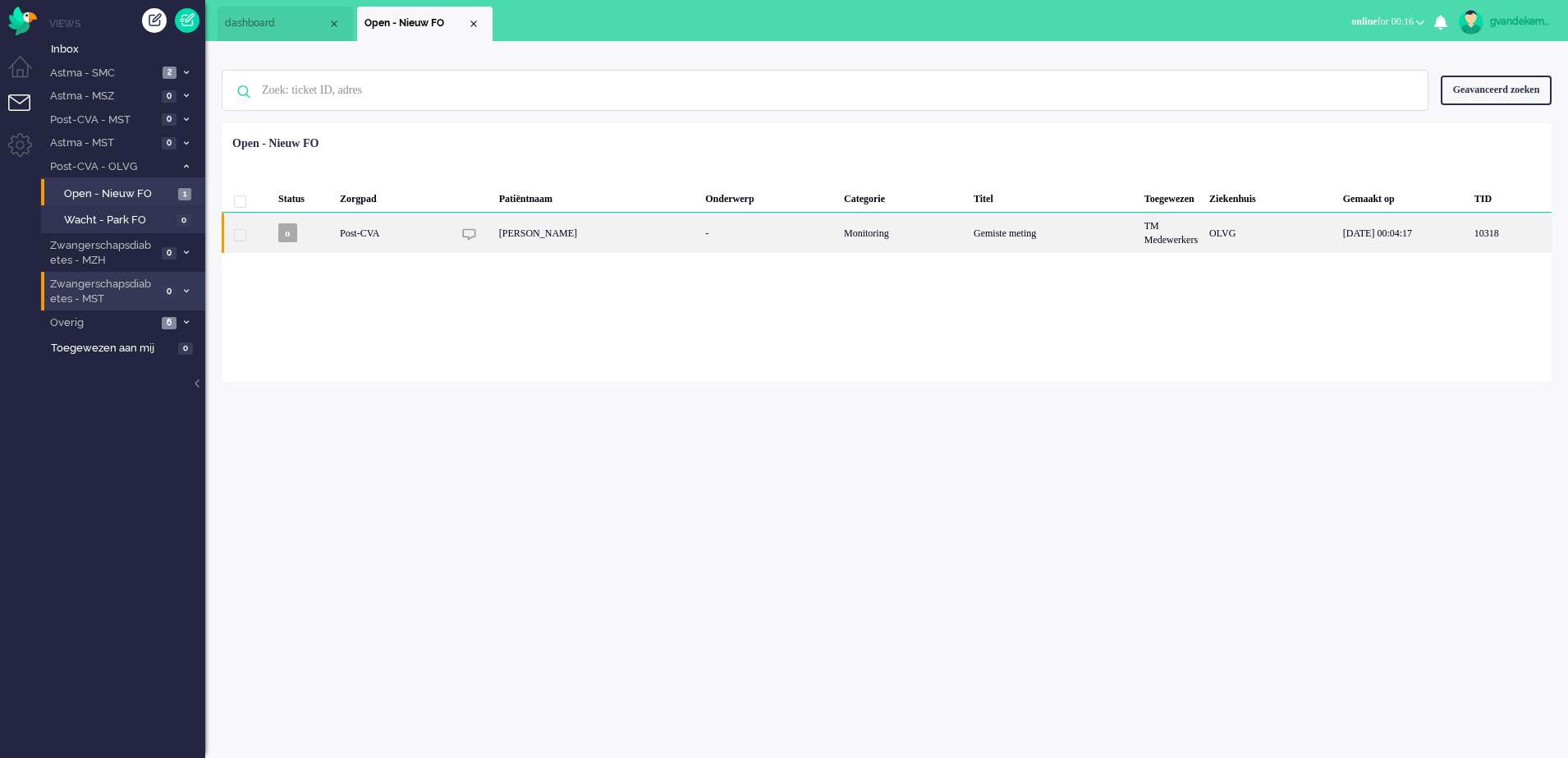
click at [1321, 233] on div "OLVG" at bounding box center [1270, 233] width 134 height 40
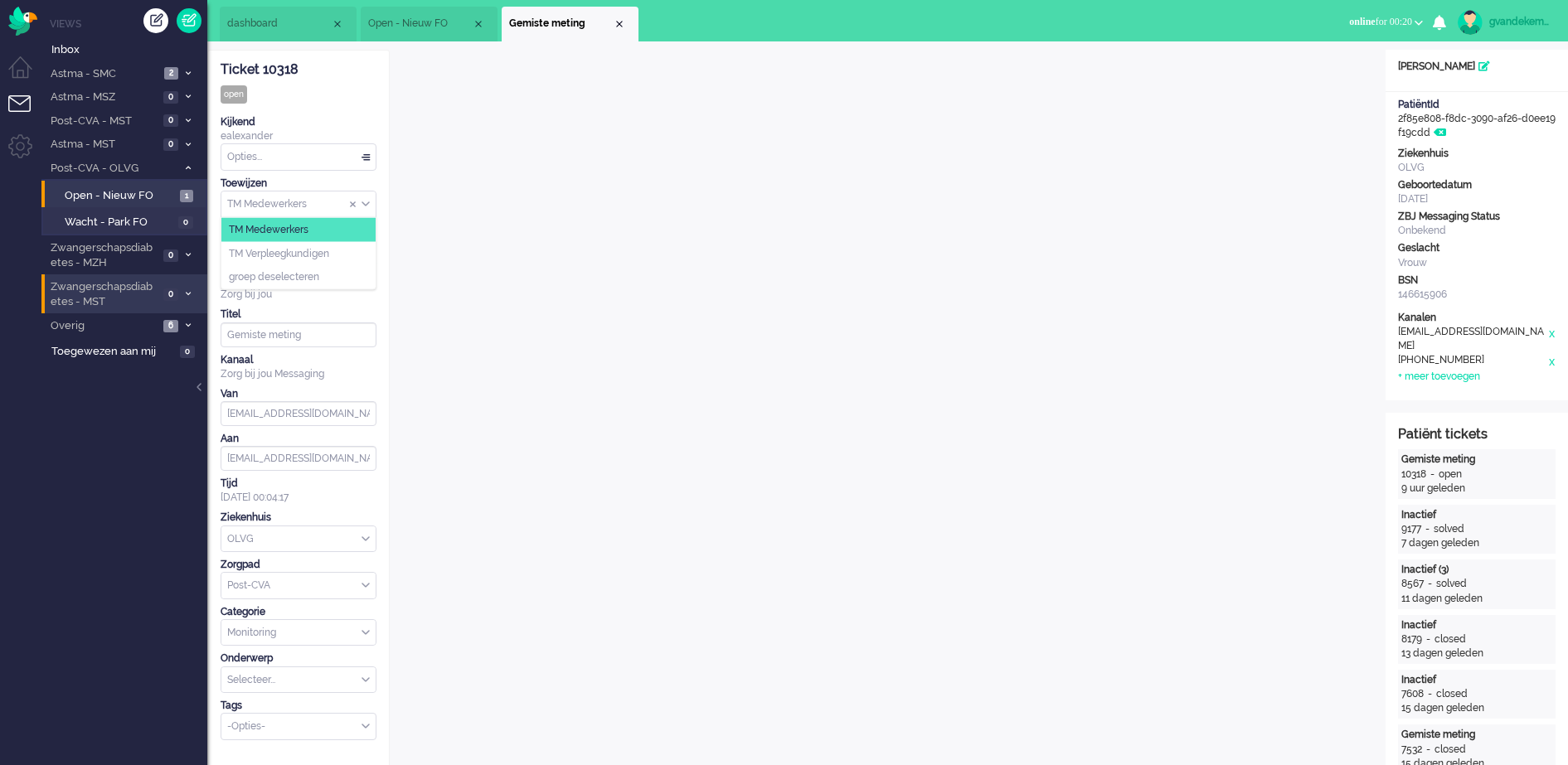
click at [368, 202] on div "TM Medewerkers" at bounding box center [299, 204] width 155 height 26
click at [336, 256] on li "TM Verpleegkundigen" at bounding box center [299, 253] width 155 height 24
click at [620, 23] on div "Close tab" at bounding box center [619, 24] width 14 height 14
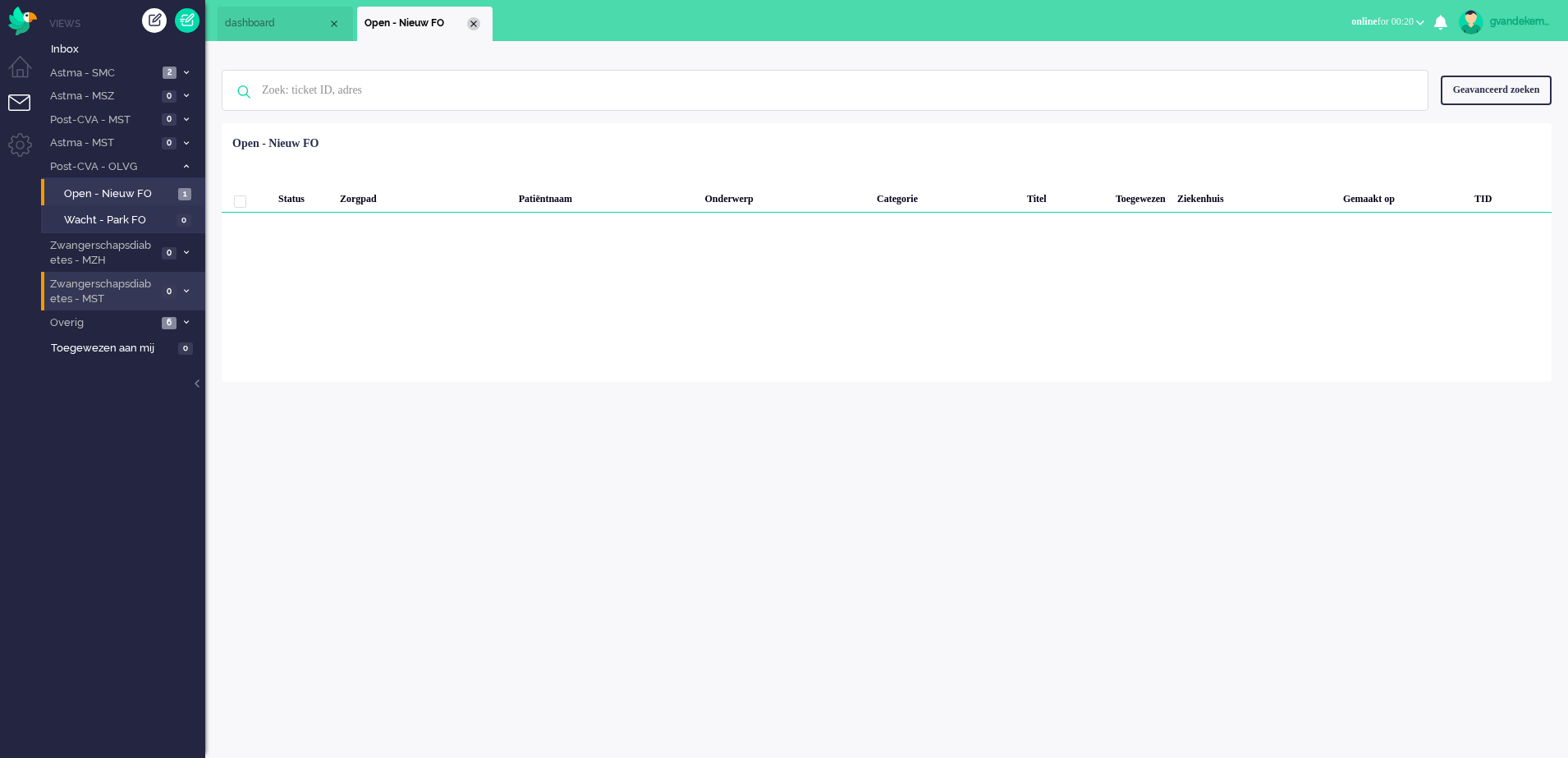
click at [470, 25] on div "Close tab" at bounding box center [474, 24] width 13 height 13
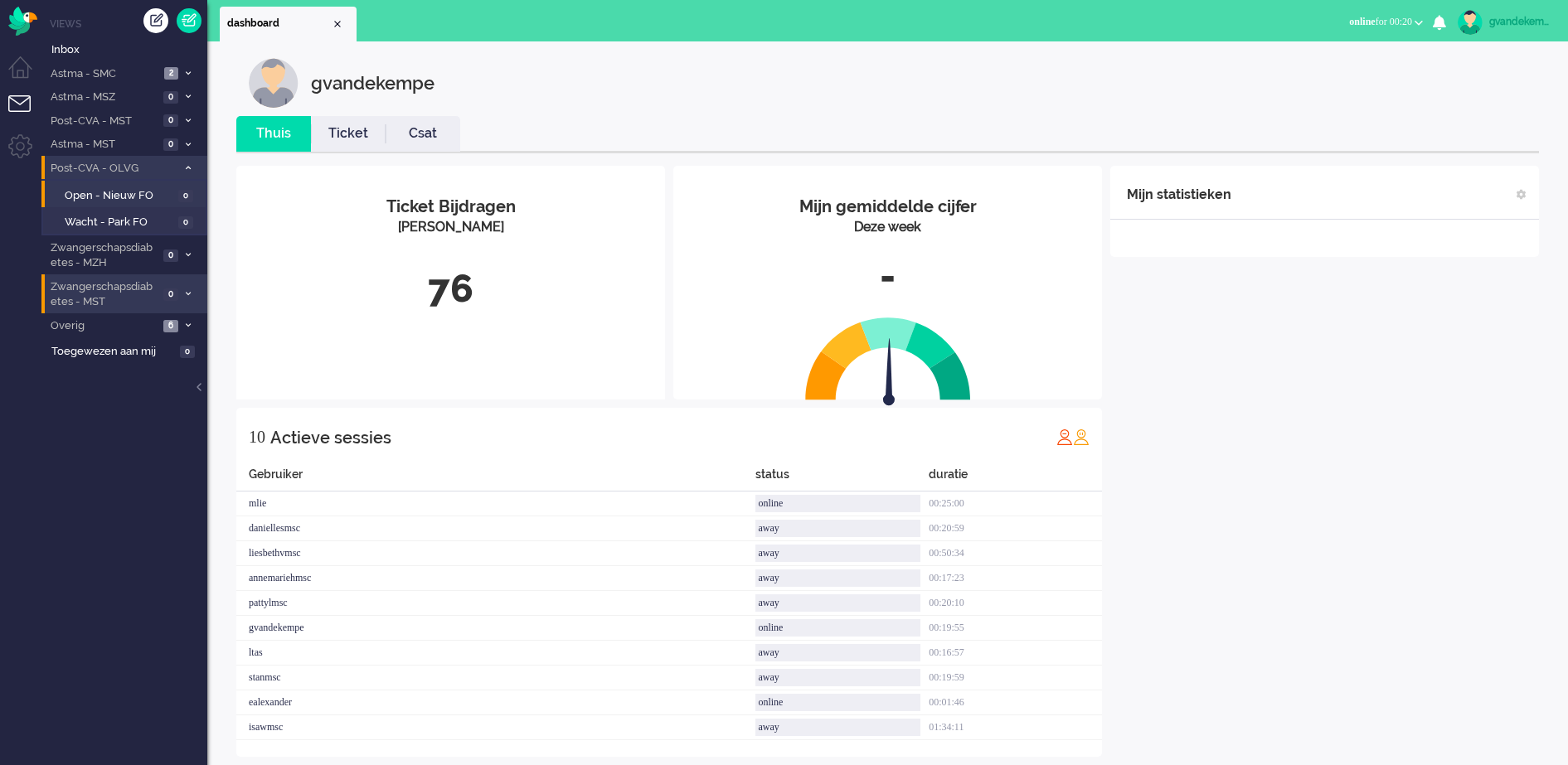
click at [187, 166] on icon at bounding box center [187, 168] width 5 height 6
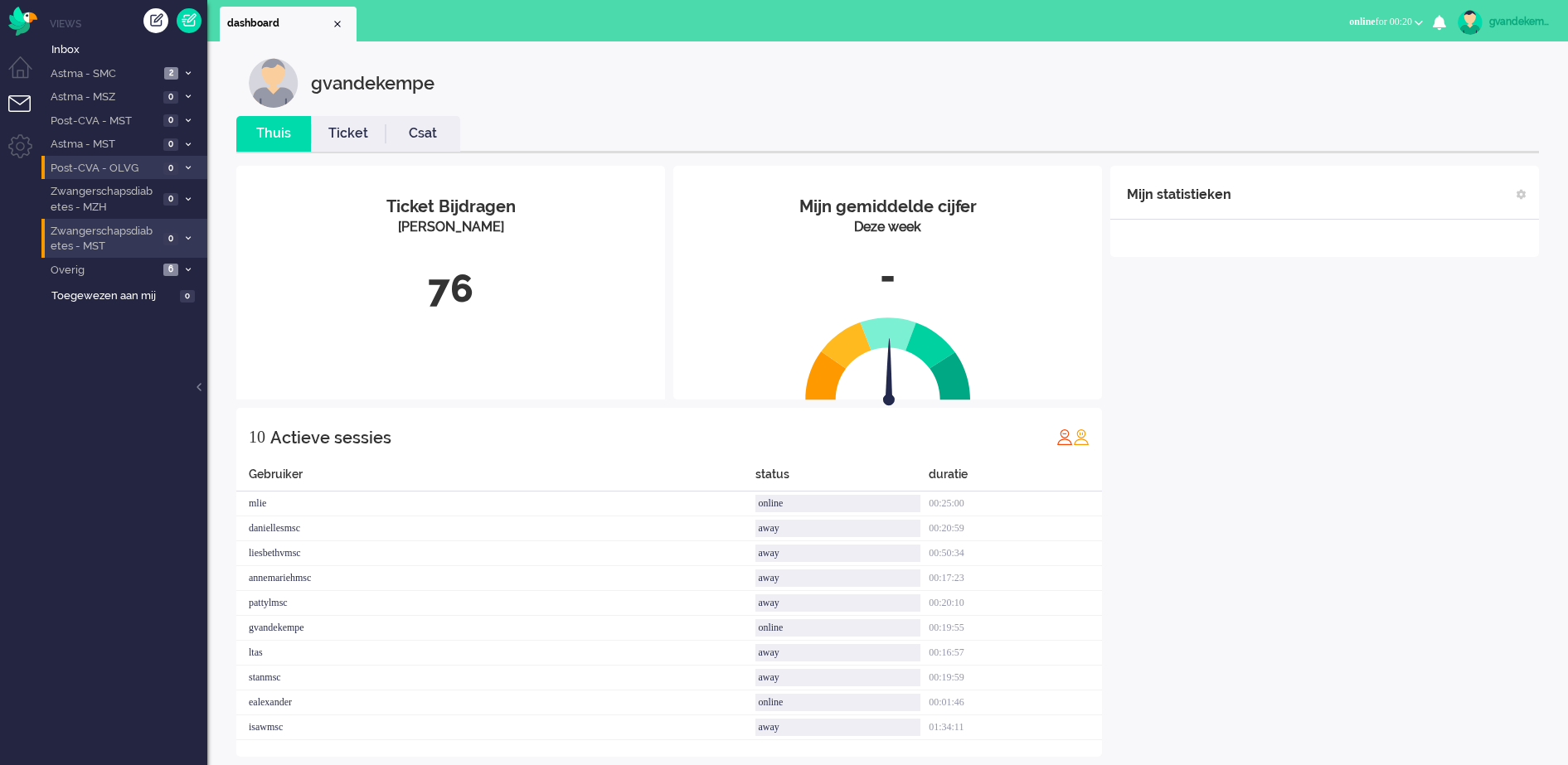
click at [1305, 430] on div "Mijn statistieken + Statistieken toevoegen Bel tijd (gemiddelde dag) Wrapup tij…" at bounding box center [1325, 462] width 429 height 591
click at [1330, 552] on div "Mijn statistieken + Statistieken toevoegen Bel tijd (gemiddelde dag) Wrapup tij…" at bounding box center [1325, 462] width 429 height 591
click at [94, 55] on span "Inbox" at bounding box center [128, 50] width 156 height 15
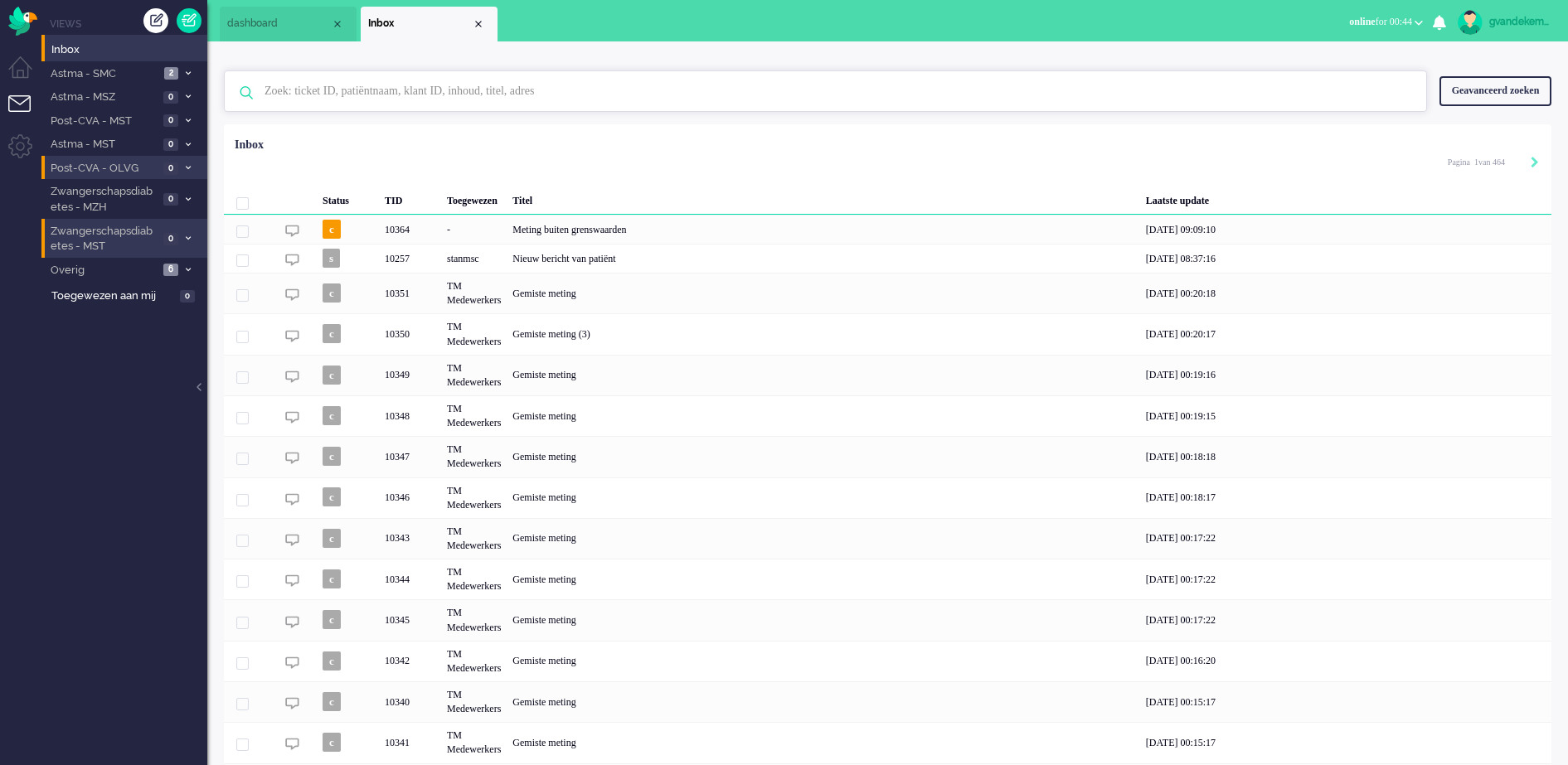
click at [378, 91] on input "text" at bounding box center [828, 91] width 1152 height 40
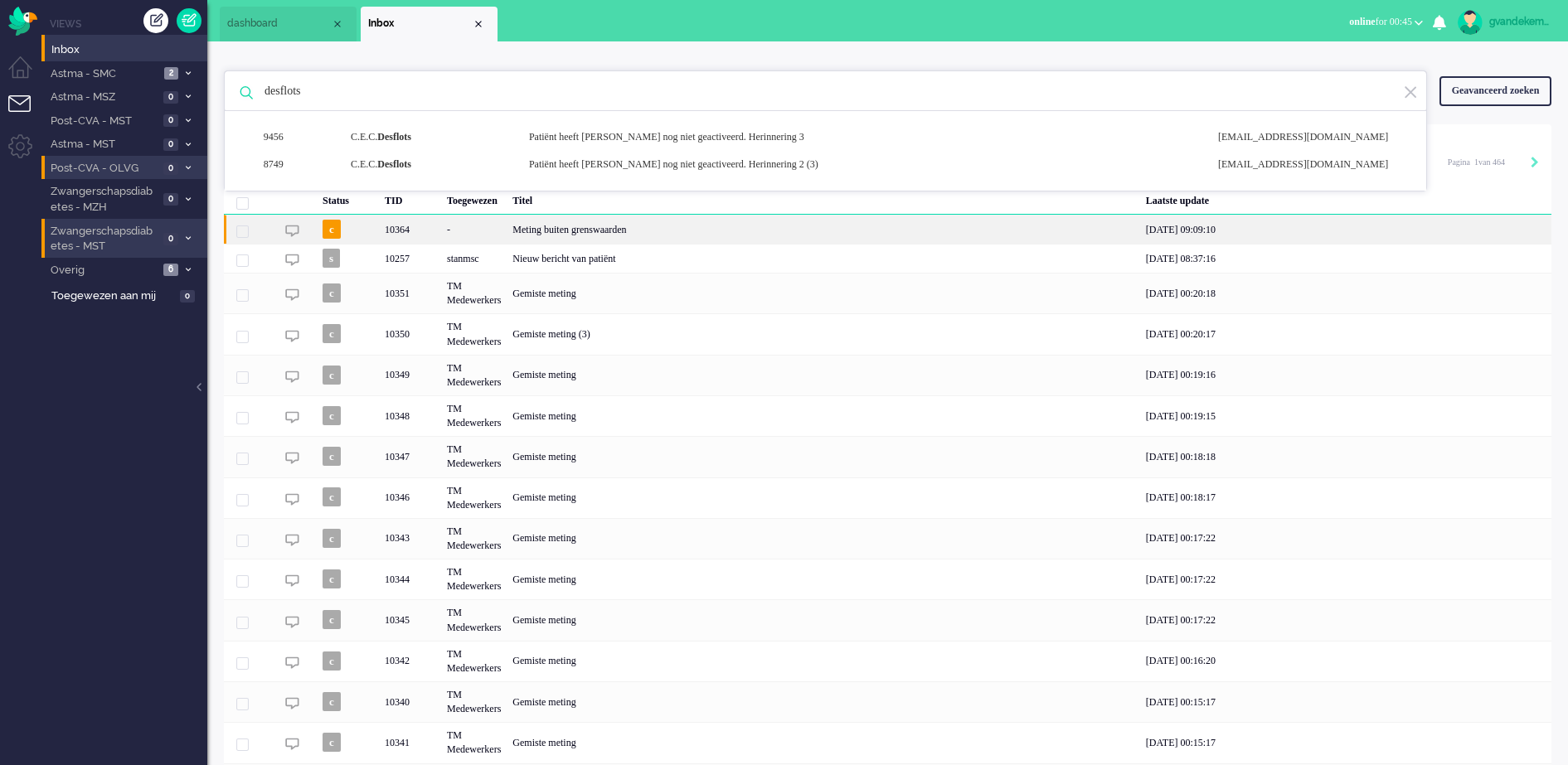
type input "desflots"
click at [639, 240] on div "Meting buiten grenswaarden" at bounding box center [822, 229] width 633 height 29
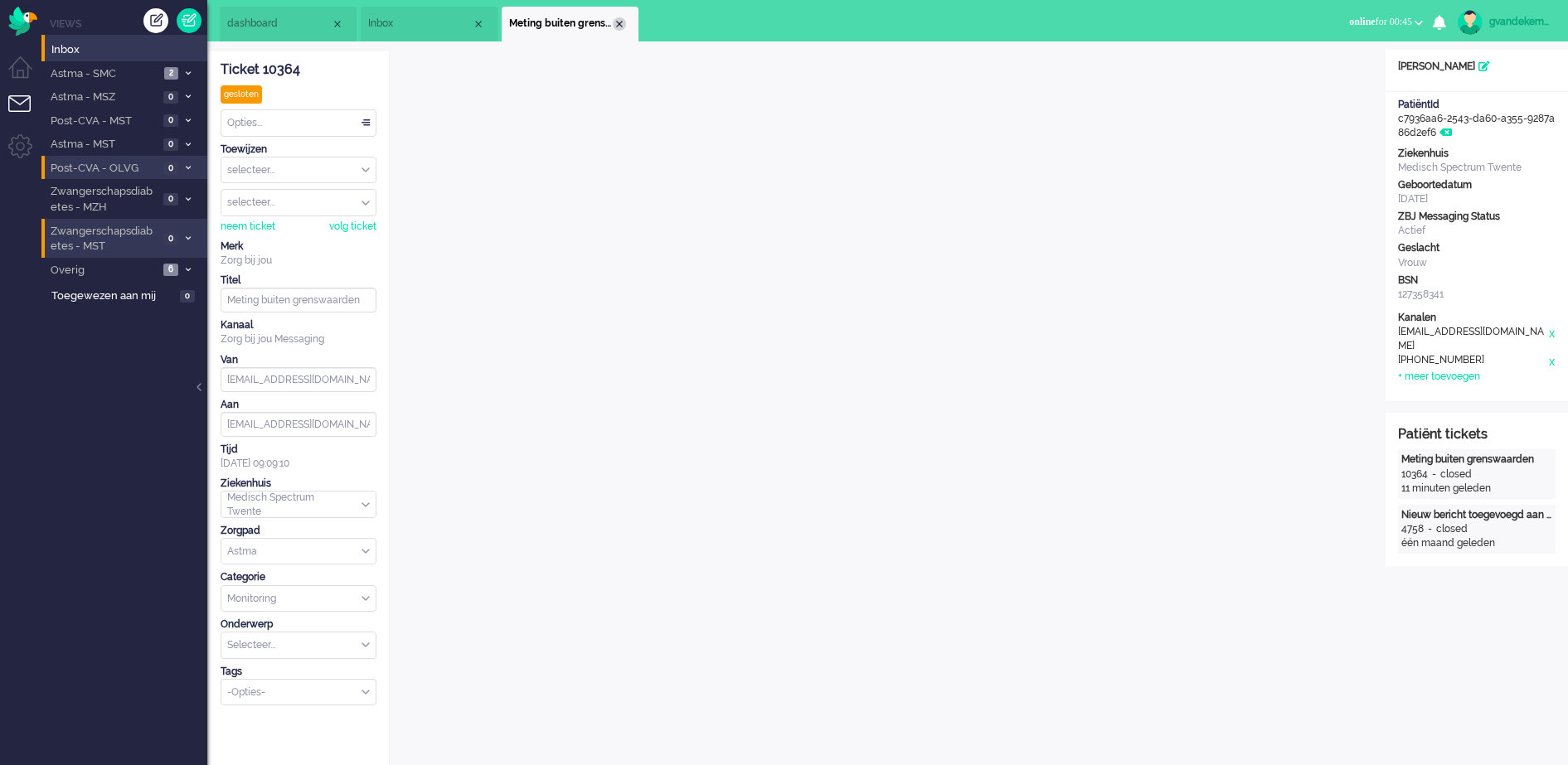
click at [617, 23] on div "Close tab" at bounding box center [619, 24] width 14 height 14
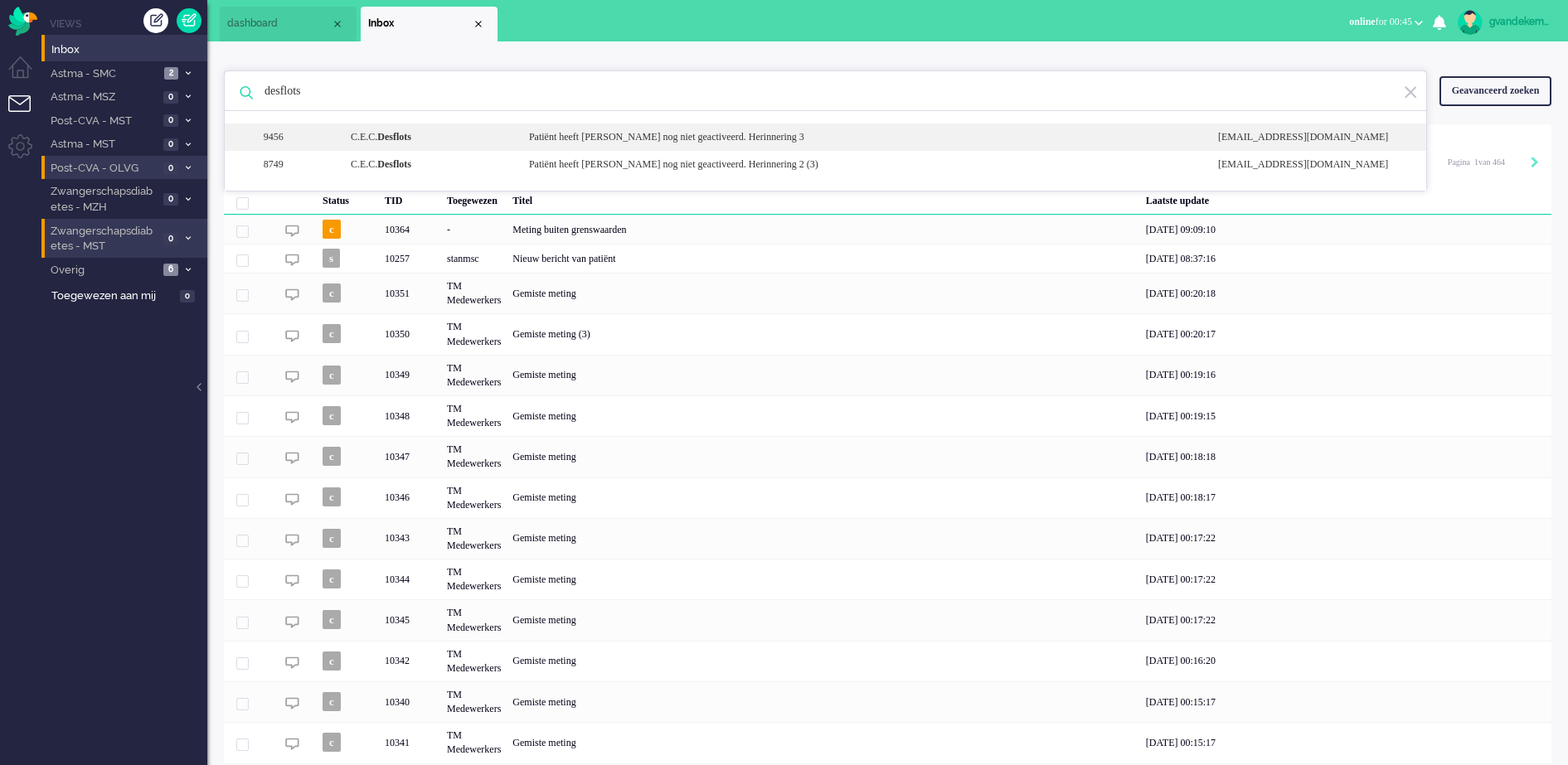
click at [278, 137] on div "9456" at bounding box center [297, 137] width 83 height 14
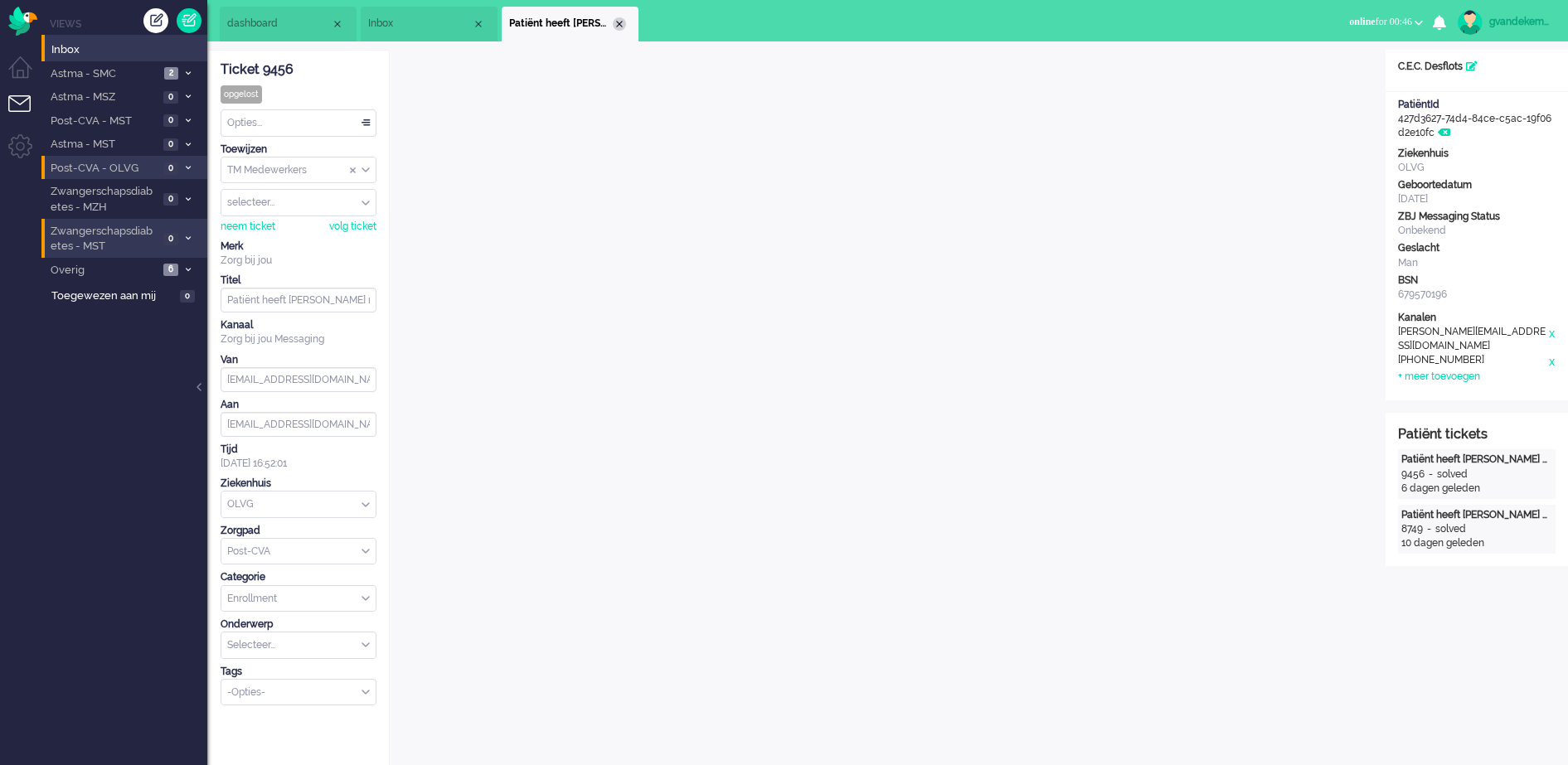
click at [622, 24] on div "Close tab" at bounding box center [619, 24] width 14 height 14
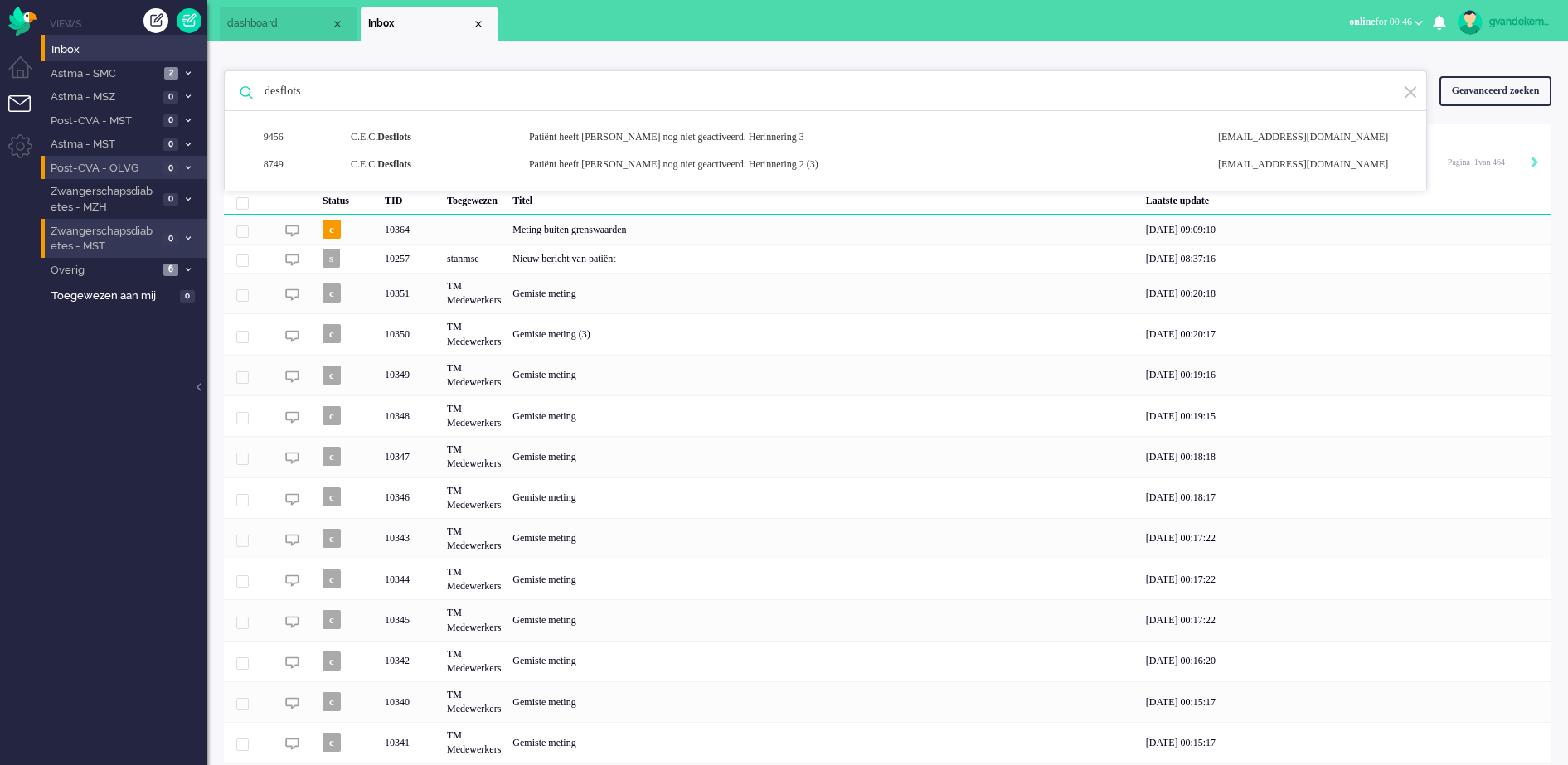
click at [1415, 92] on img at bounding box center [1410, 93] width 14 height 15
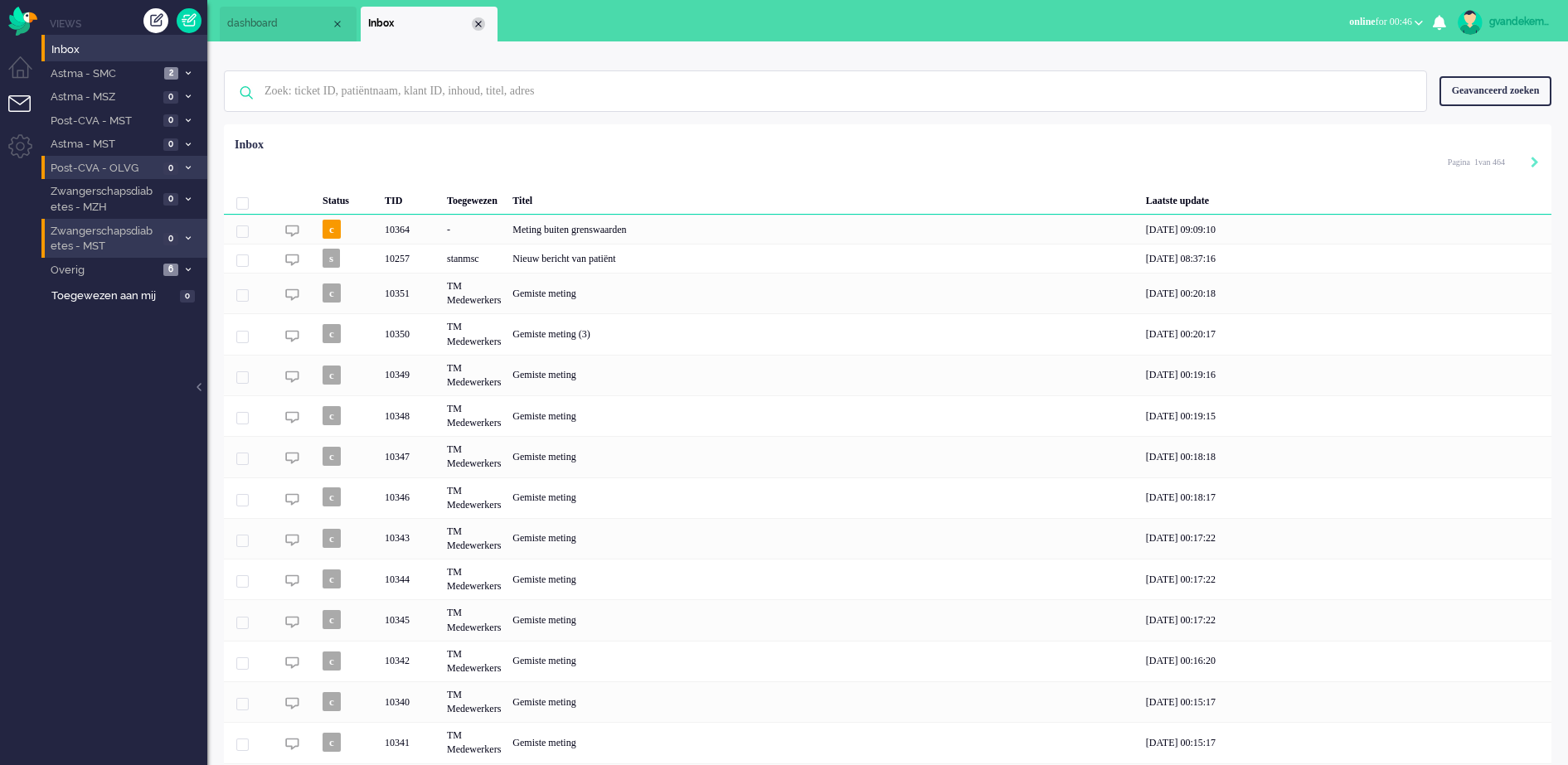
click at [481, 21] on div "Close tab" at bounding box center [478, 24] width 14 height 14
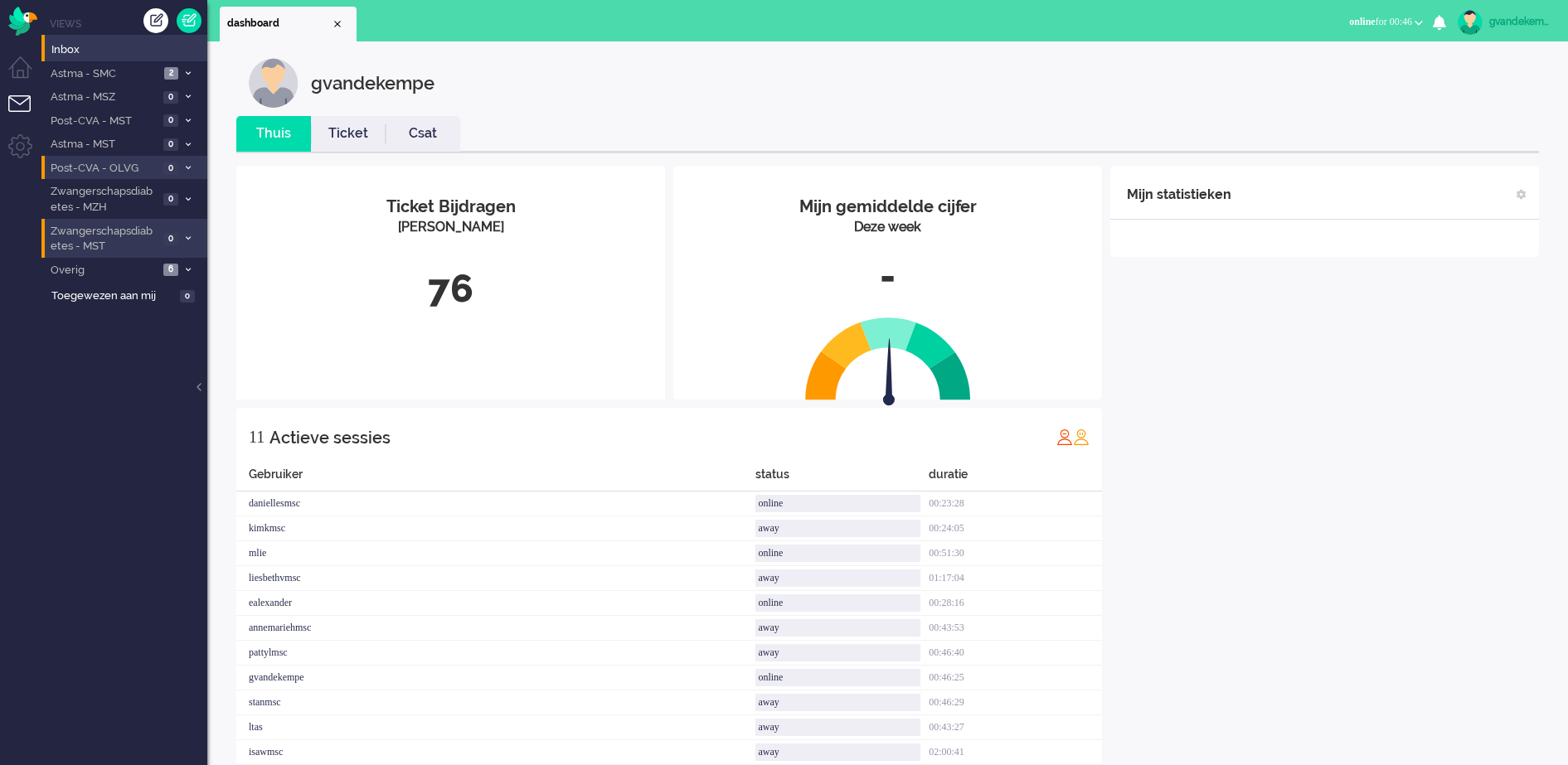
click at [1377, 388] on div "Mijn statistieken + Statistieken toevoegen Bel tijd (gemiddelde dag) Wrapup tij…" at bounding box center [1325, 474] width 429 height 616
